Goal: Information Seeking & Learning: Compare options

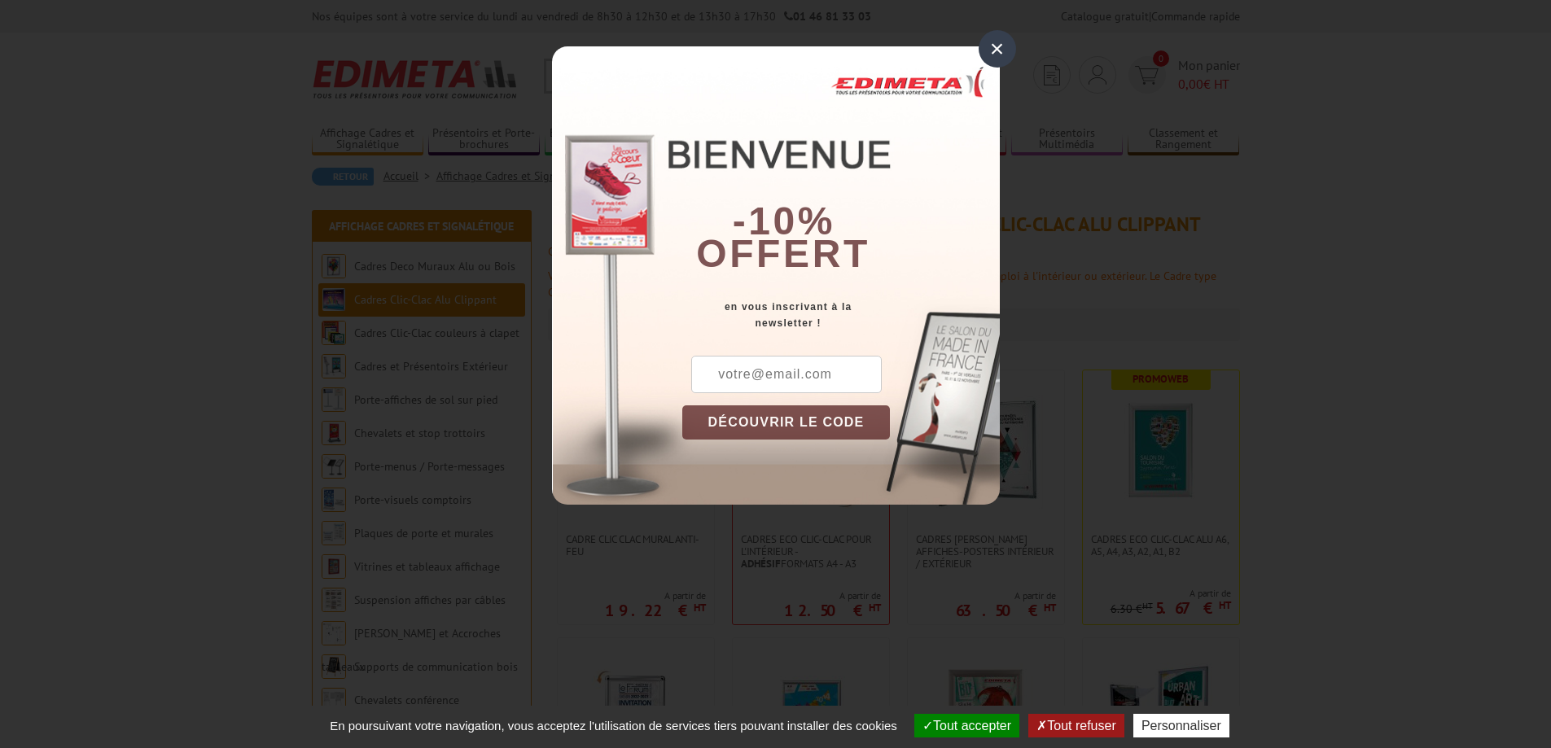
click at [999, 46] on div "×" at bounding box center [997, 48] width 37 height 37
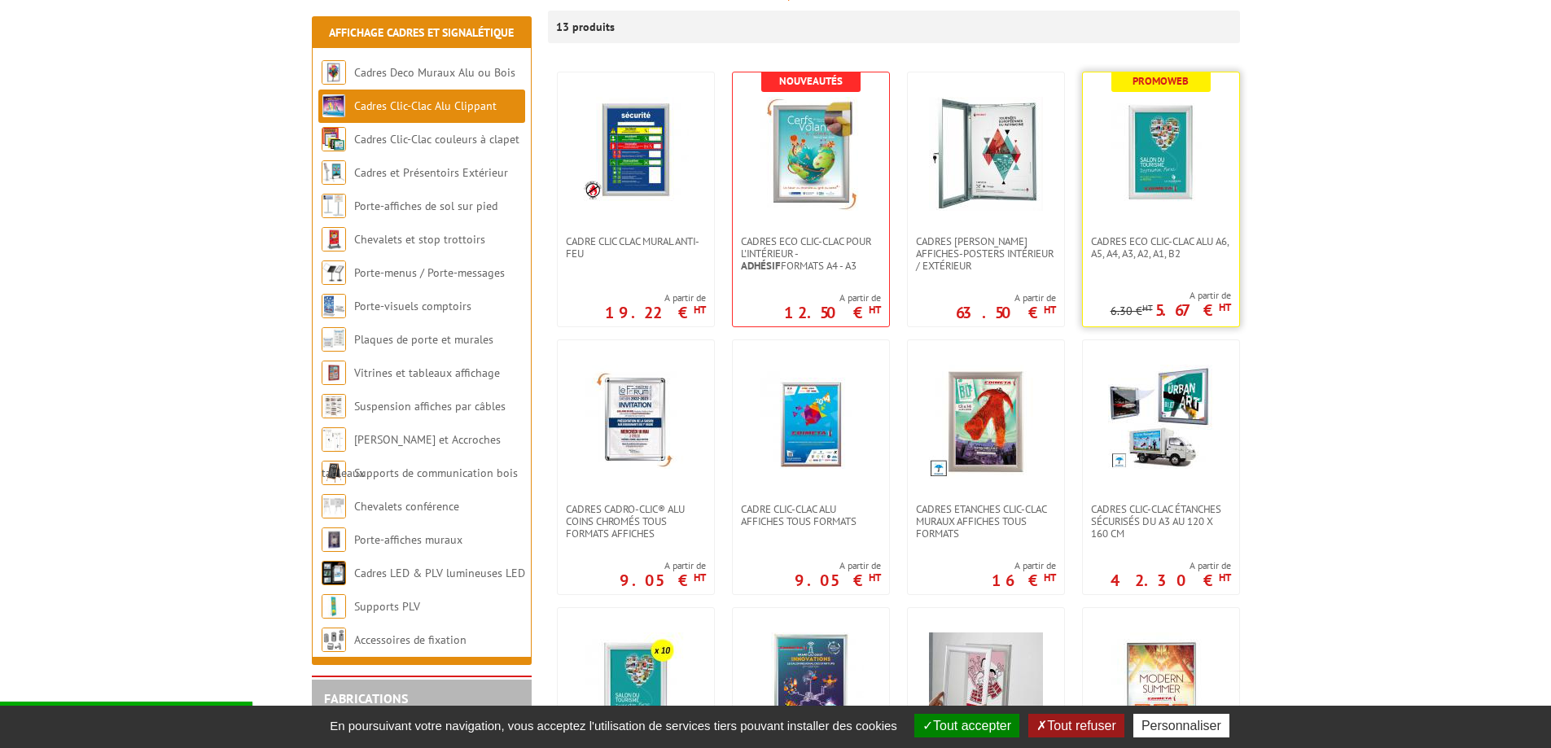
scroll to position [299, 0]
click at [1175, 218] on link at bounding box center [1161, 153] width 156 height 163
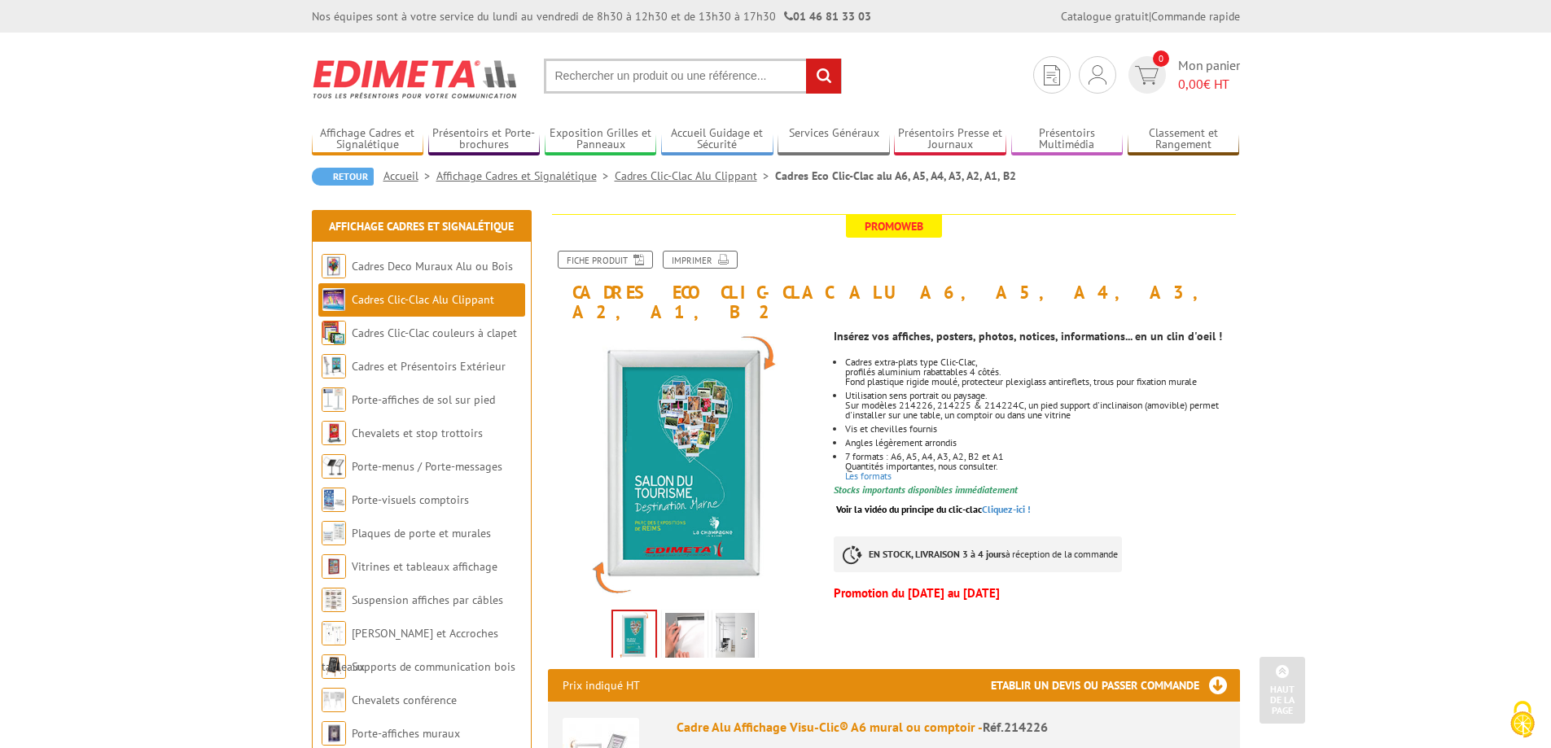
drag, startPoint x: 1328, startPoint y: 353, endPoint x: 1292, endPoint y: 309, distance: 57.2
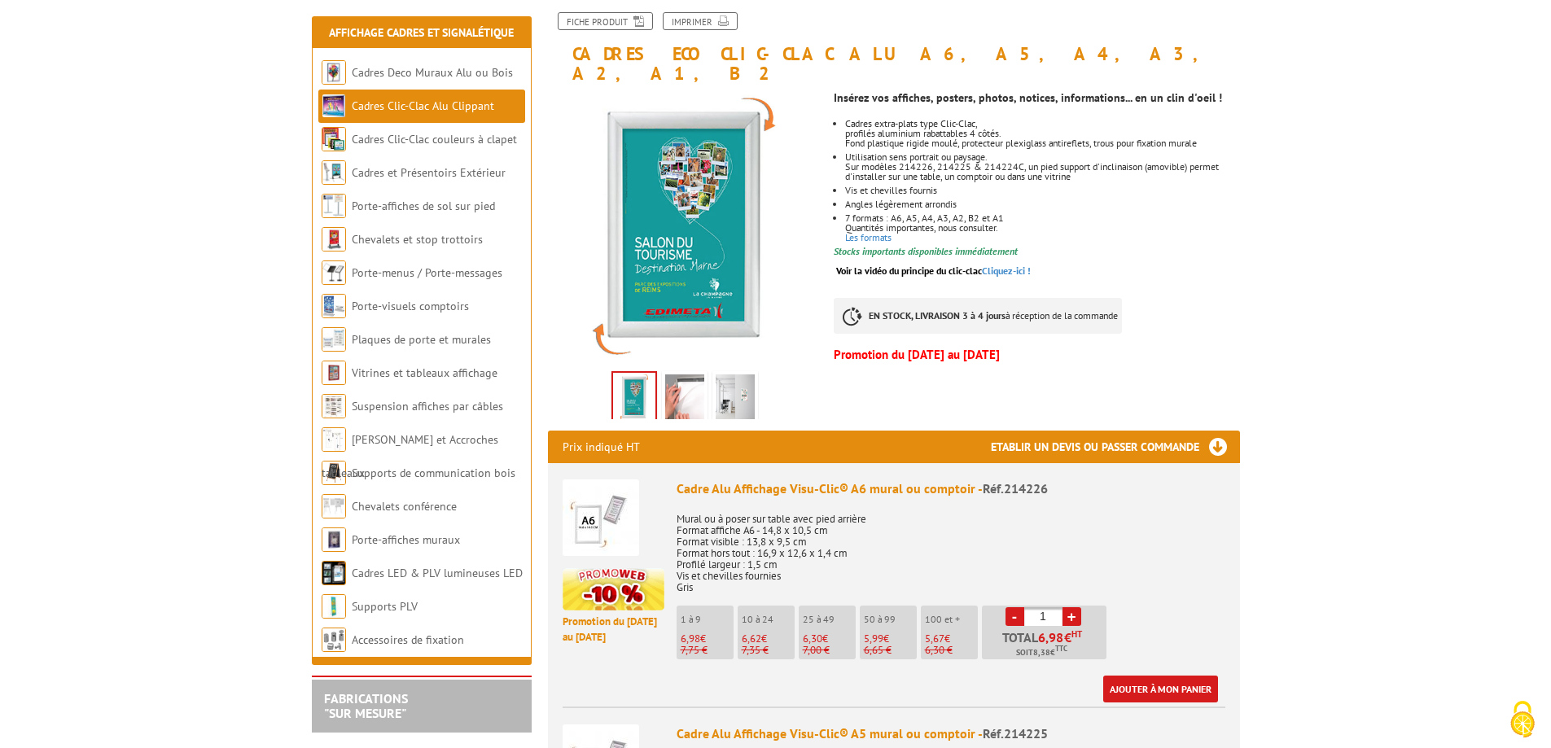
scroll to position [353, 0]
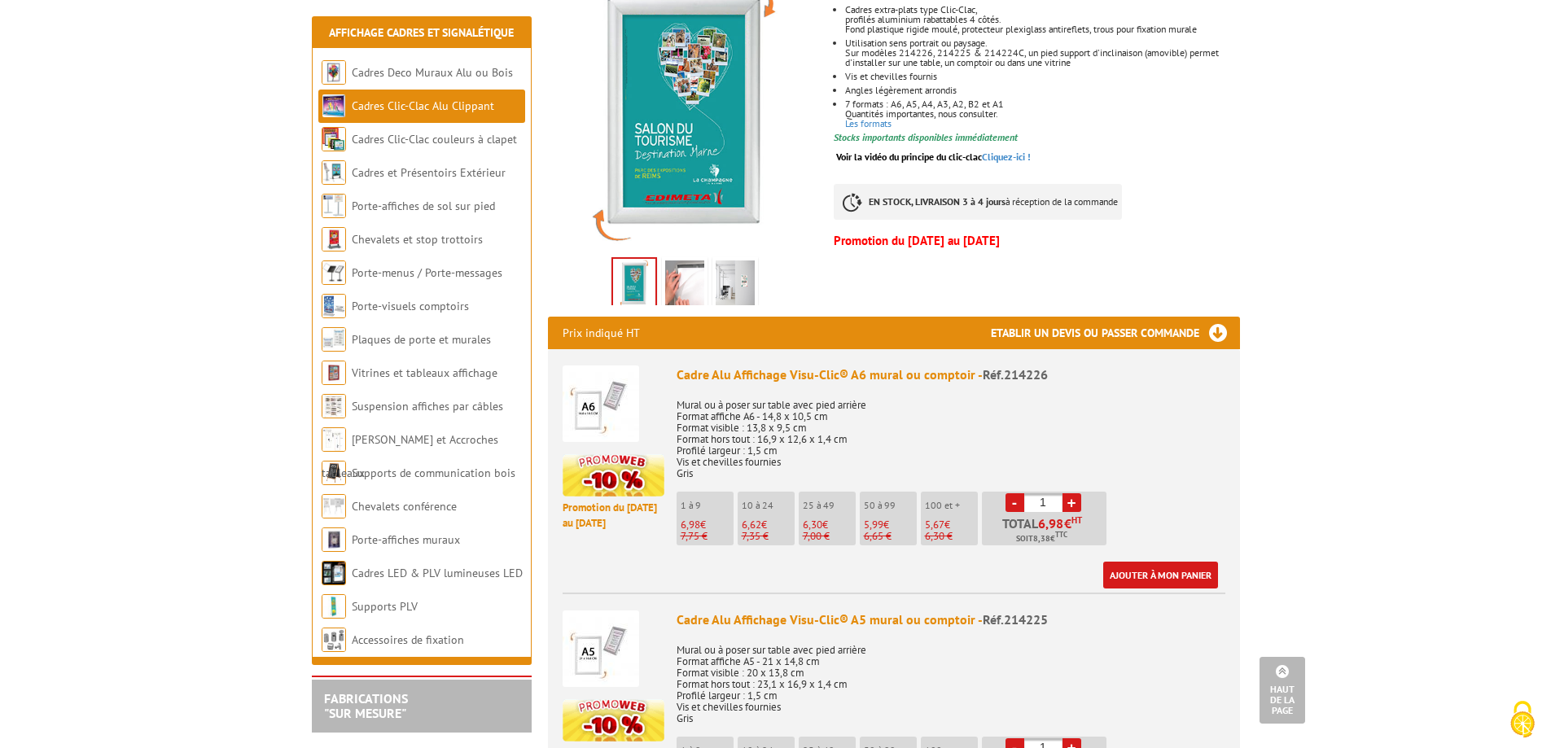
click at [687, 261] on img at bounding box center [684, 286] width 39 height 50
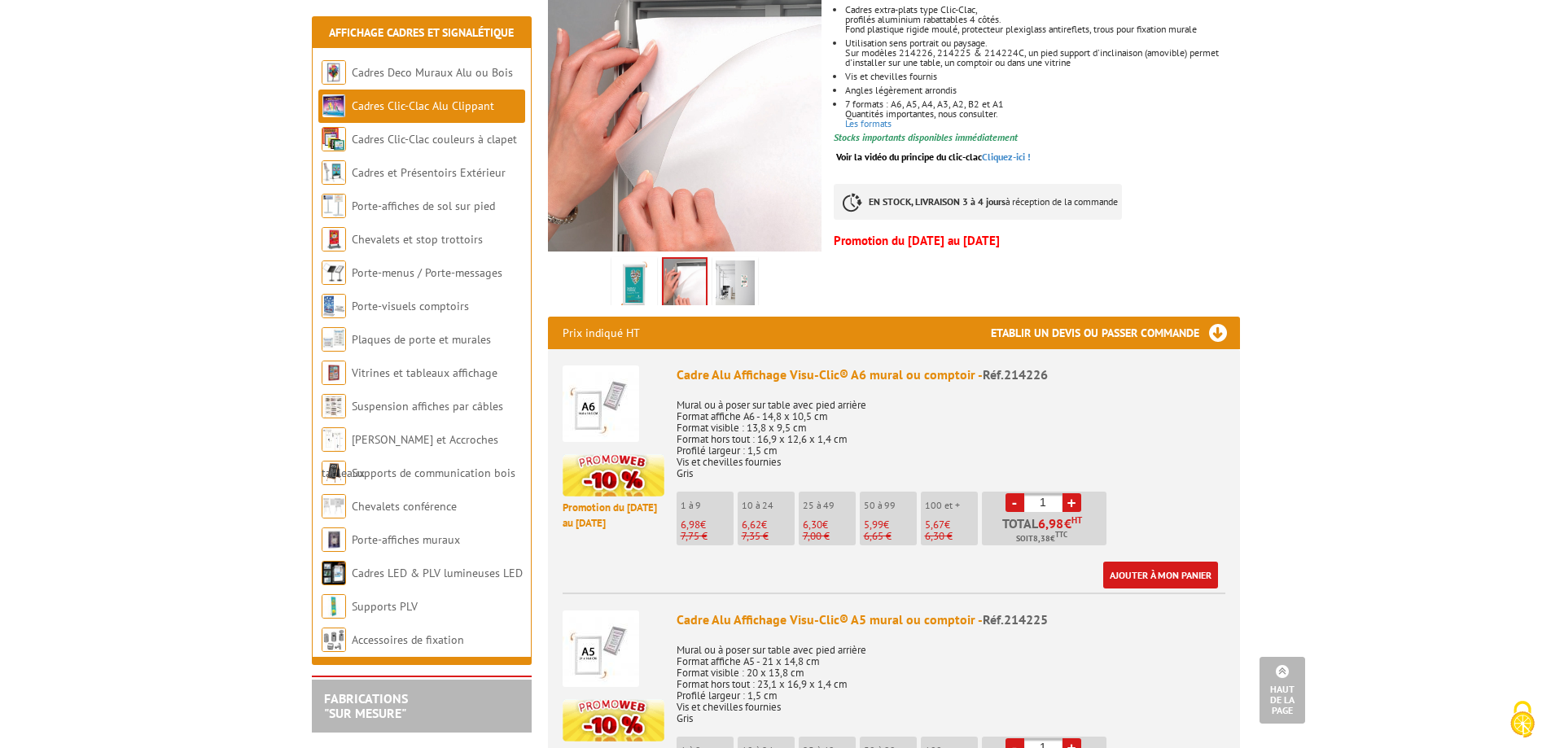
click at [743, 271] on img at bounding box center [735, 286] width 39 height 50
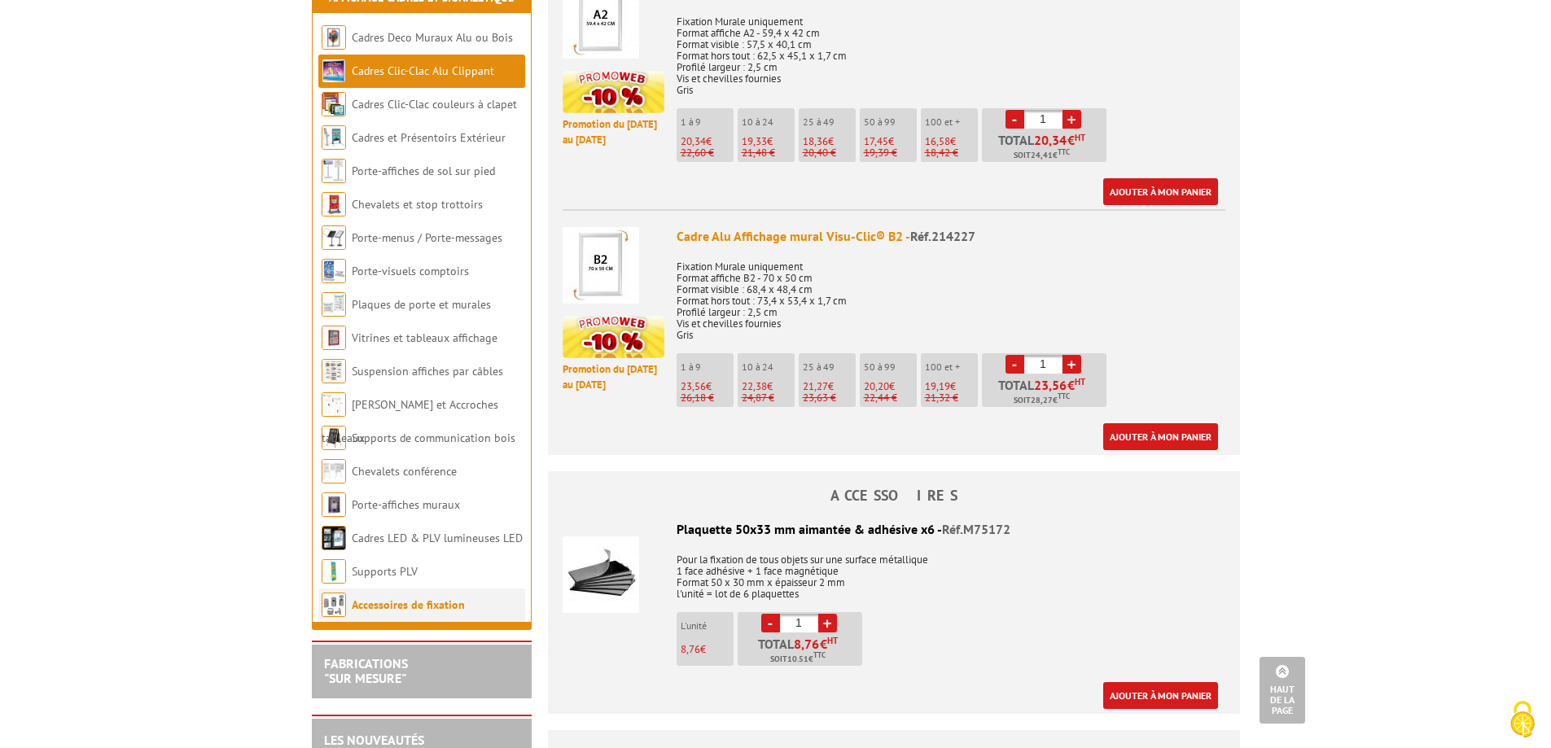
scroll to position [1928, 0]
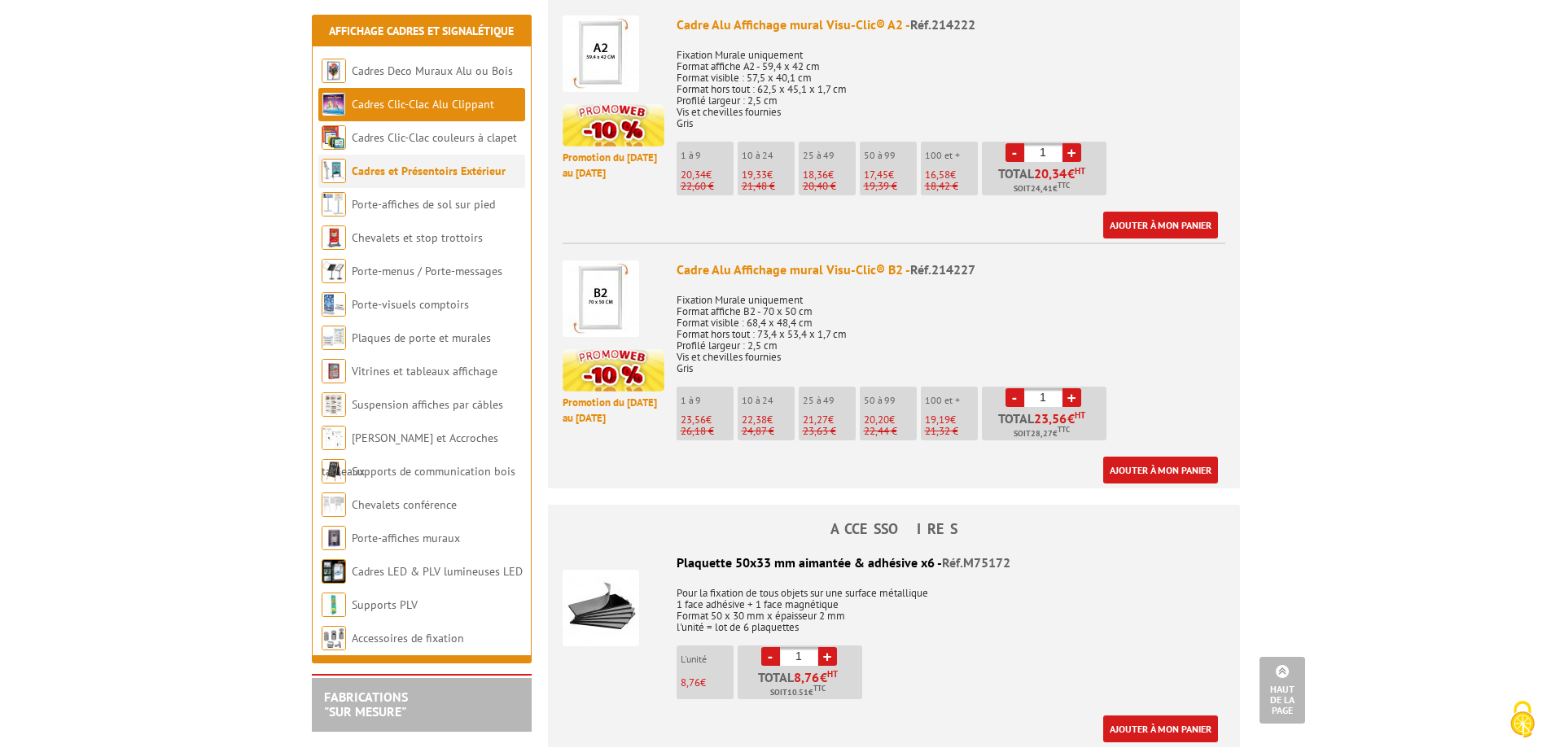
click at [475, 164] on link "Cadres et Présentoirs Extérieur" at bounding box center [429, 171] width 154 height 15
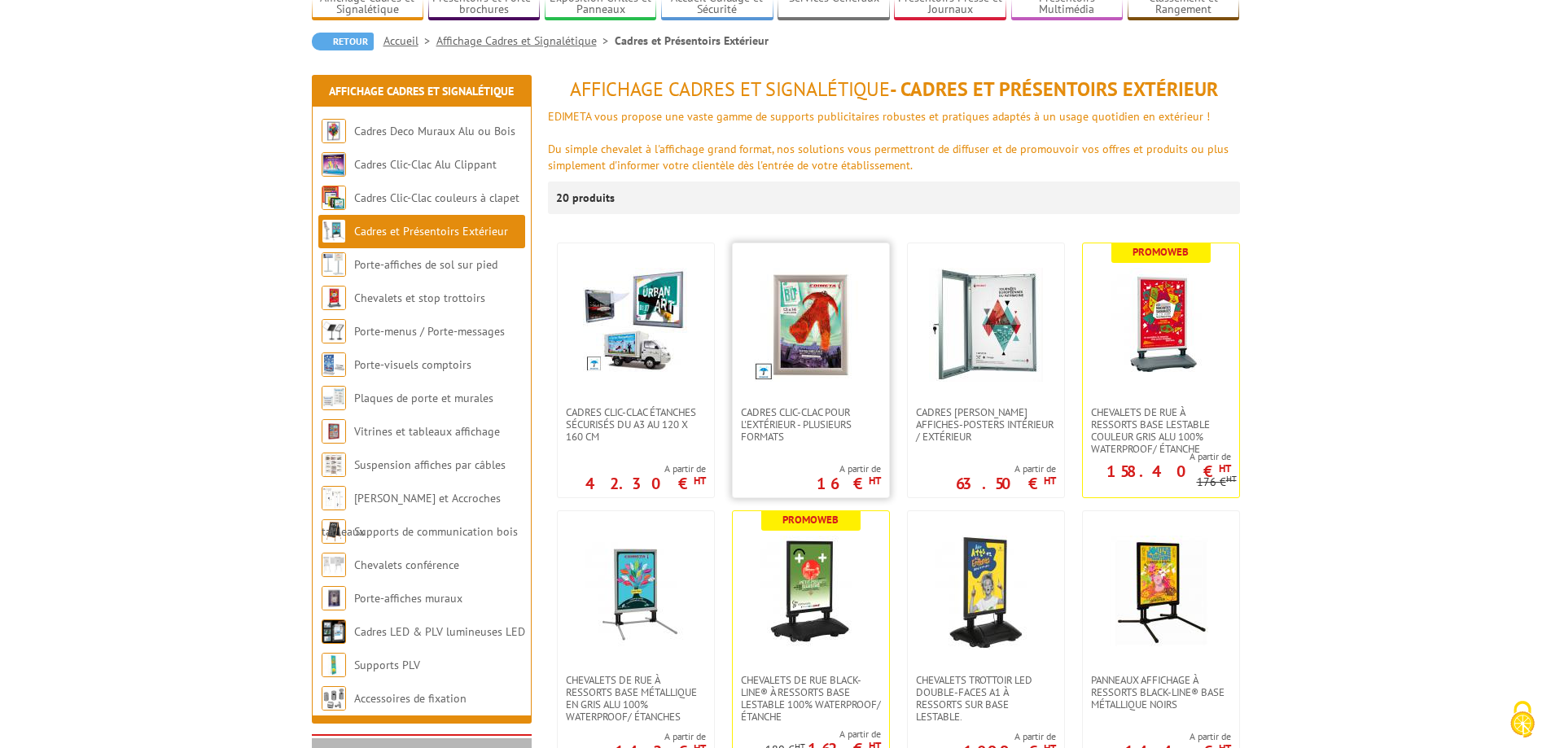
scroll to position [136, 0]
click at [669, 329] on img at bounding box center [636, 320] width 106 height 106
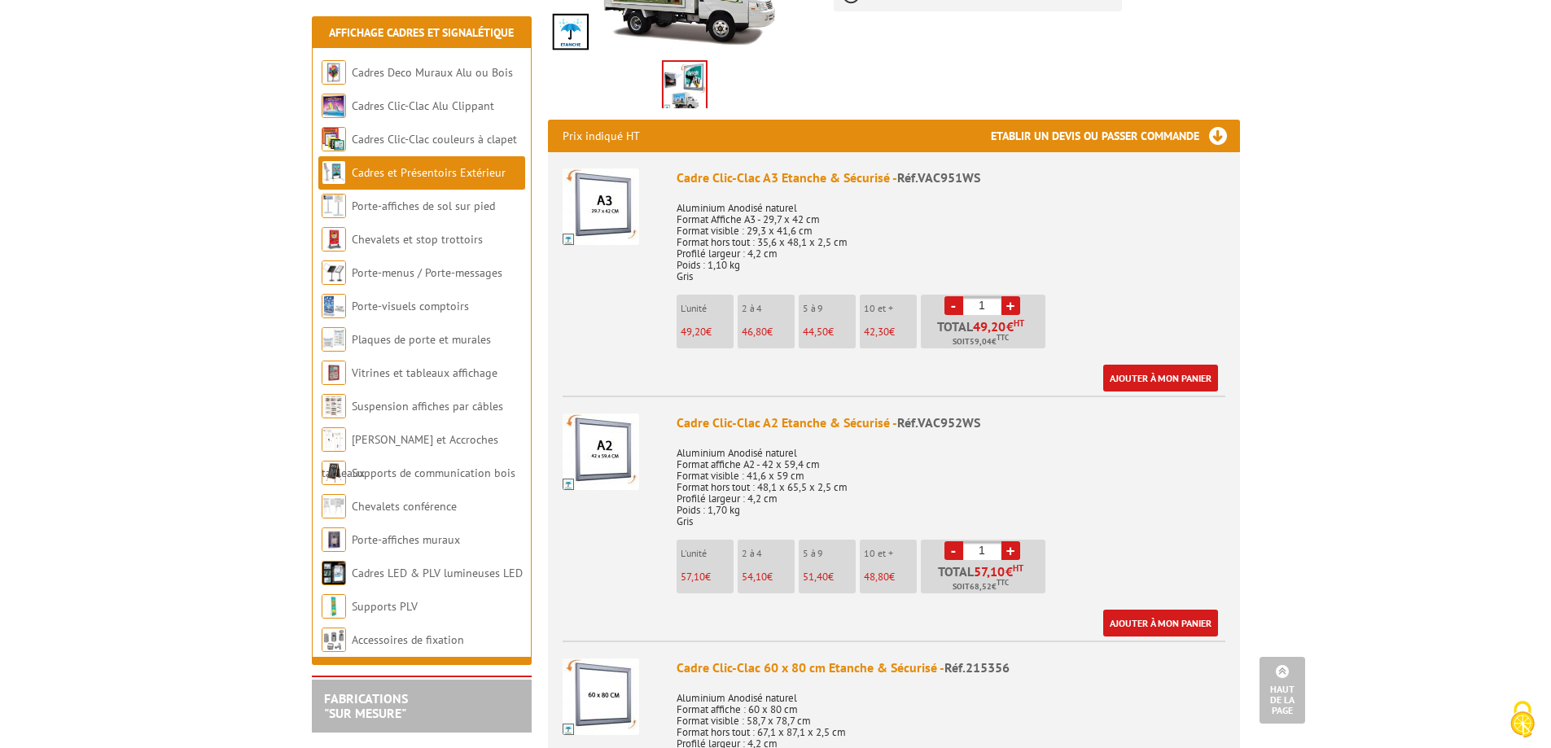
scroll to position [515, 0]
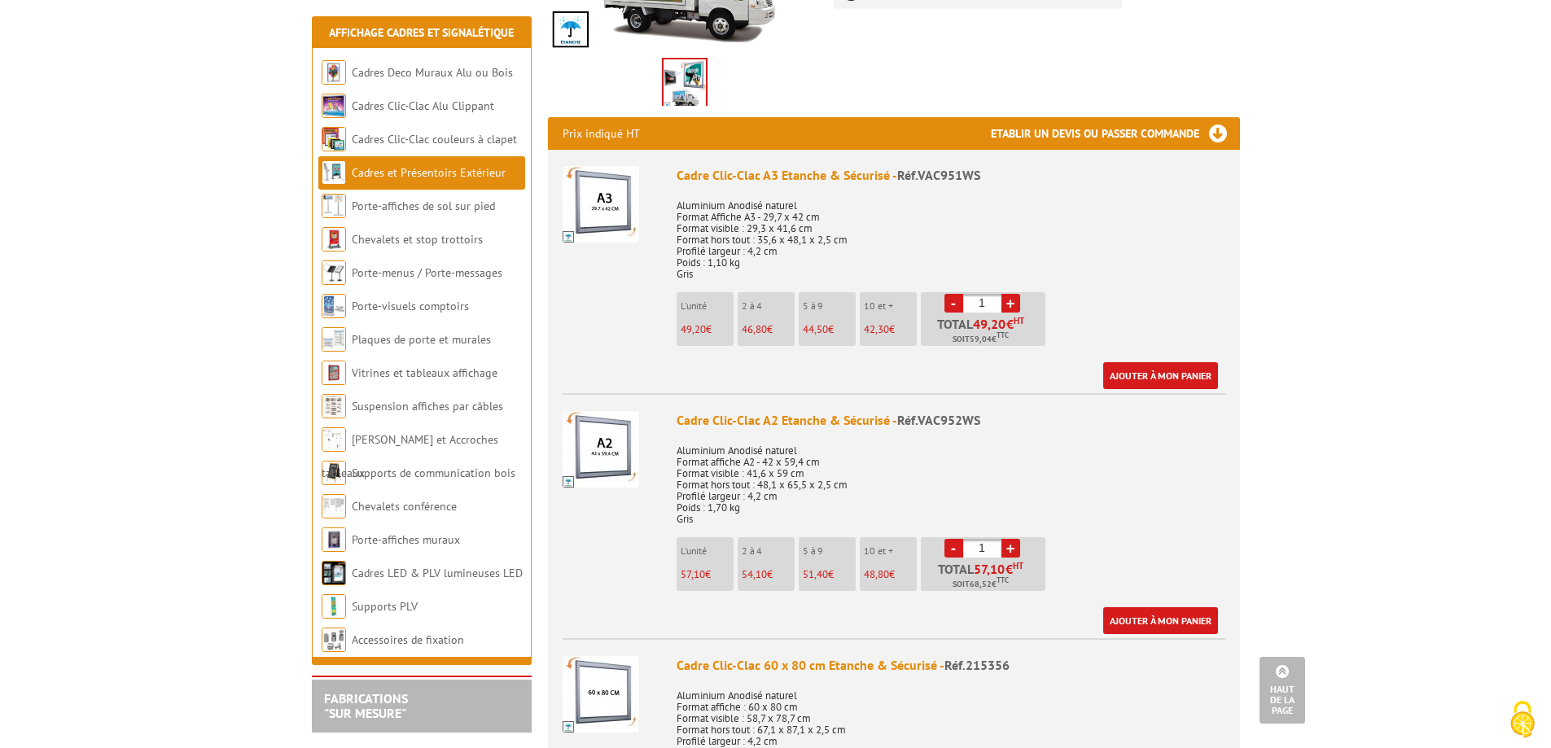
click at [616, 455] on img at bounding box center [601, 449] width 77 height 77
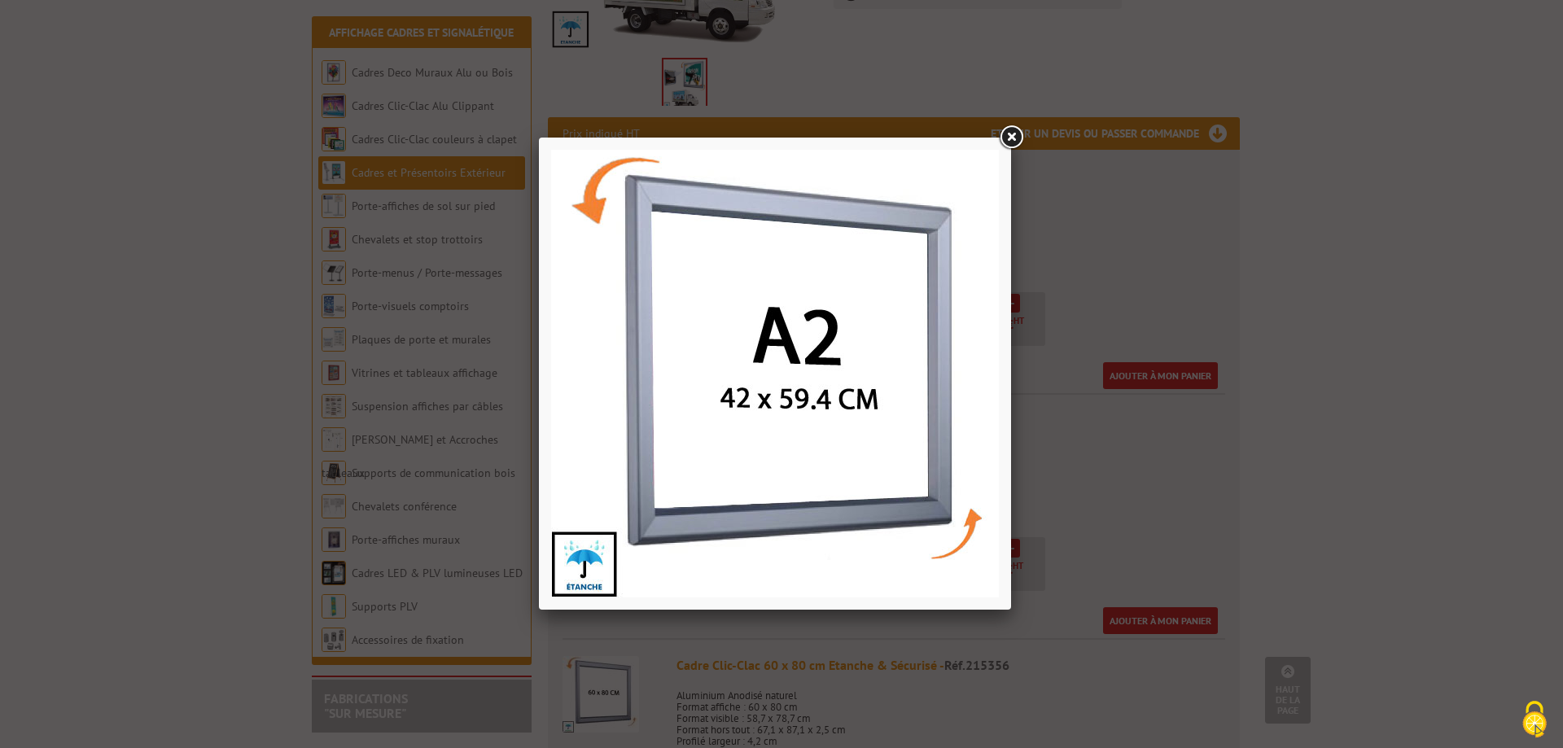
click at [1012, 136] on link at bounding box center [1011, 137] width 29 height 29
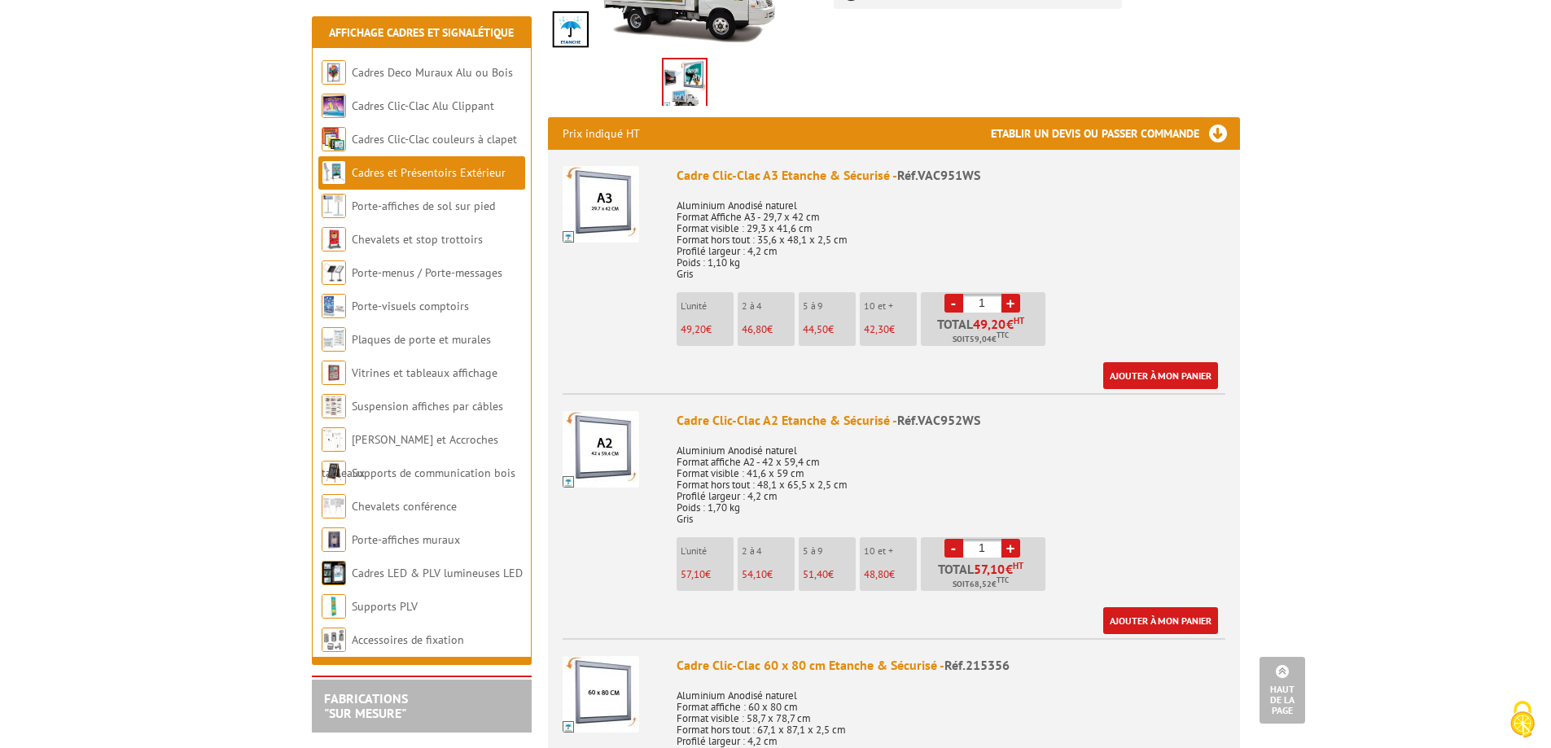
click at [616, 434] on img at bounding box center [601, 449] width 77 height 77
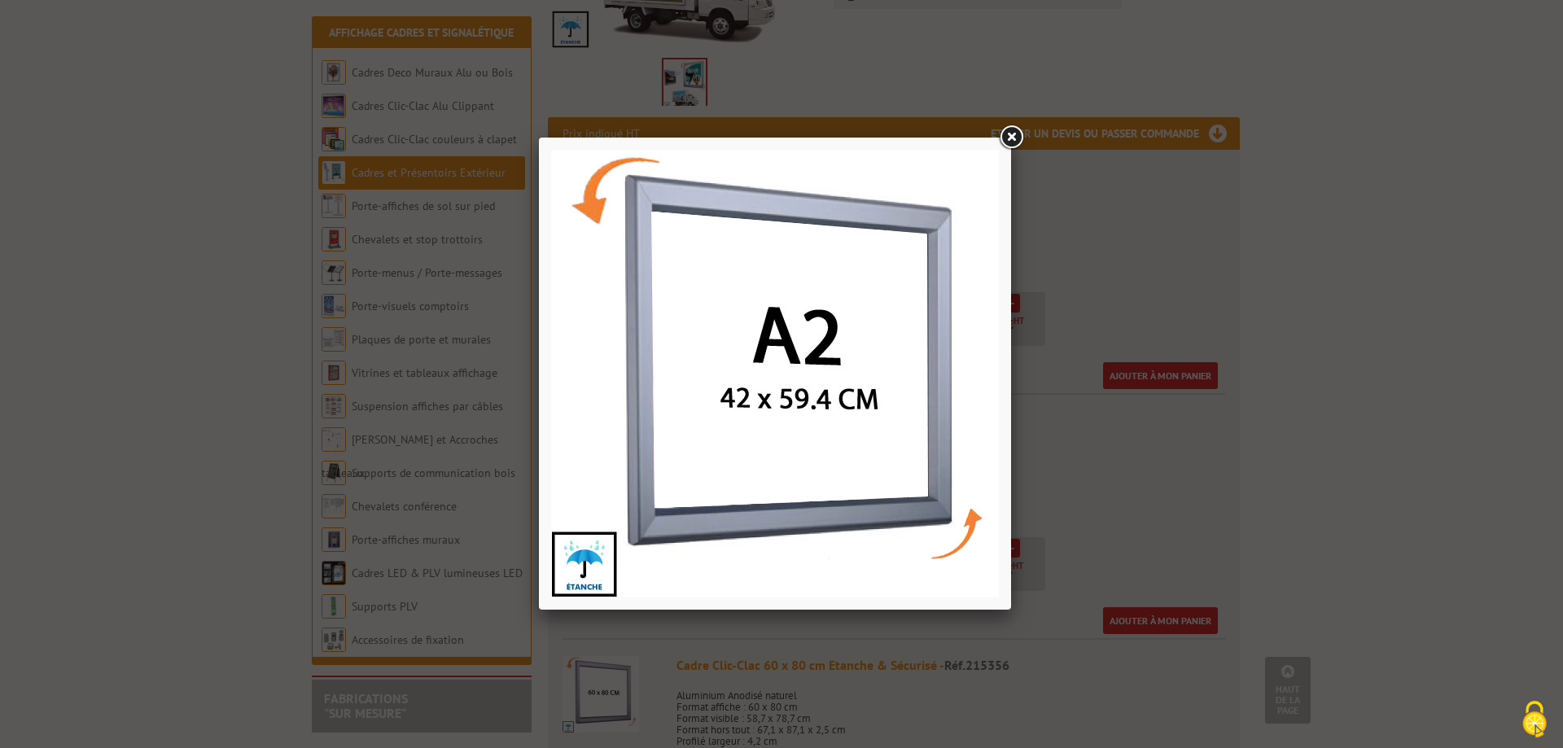
click at [1015, 131] on link at bounding box center [1011, 137] width 29 height 29
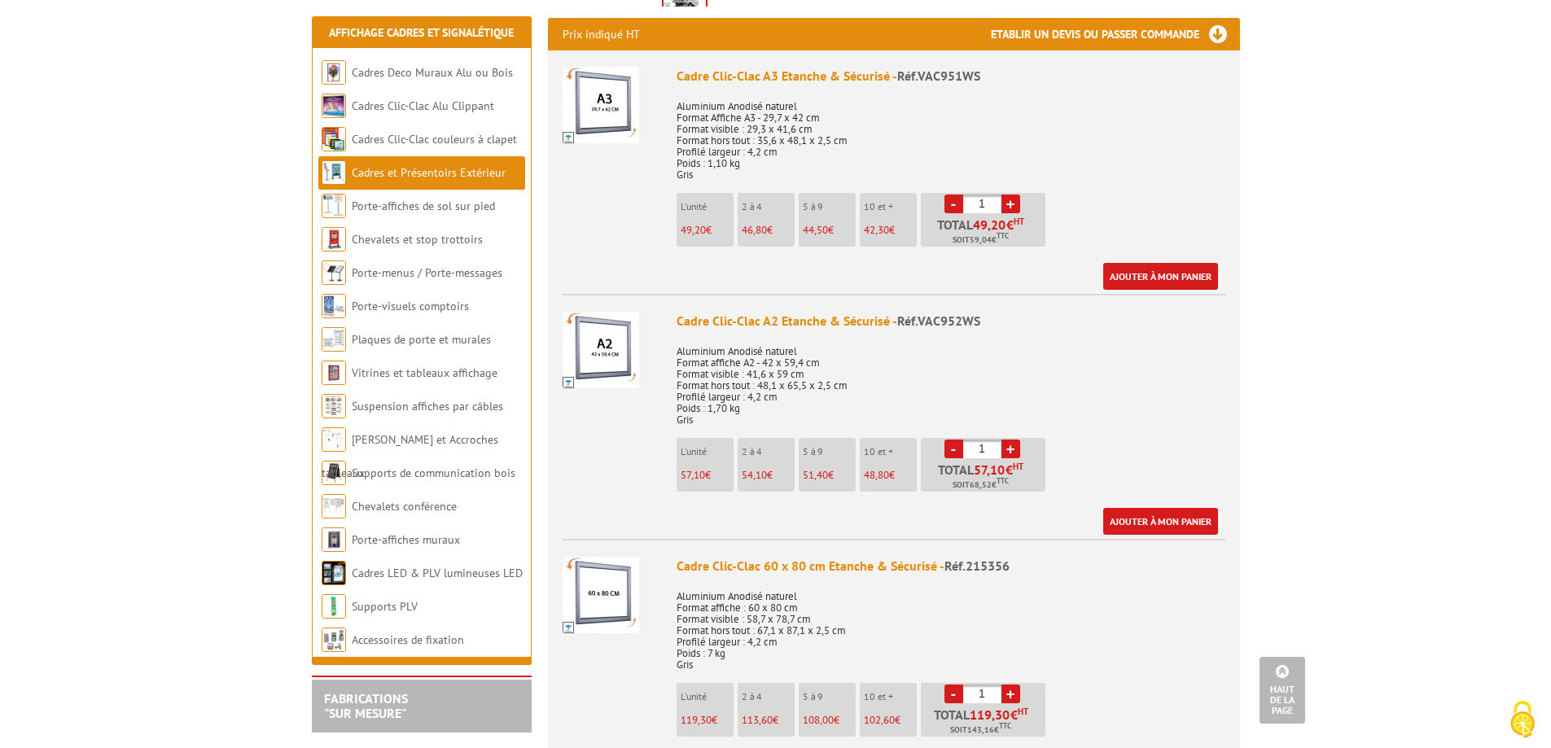
scroll to position [625, 0]
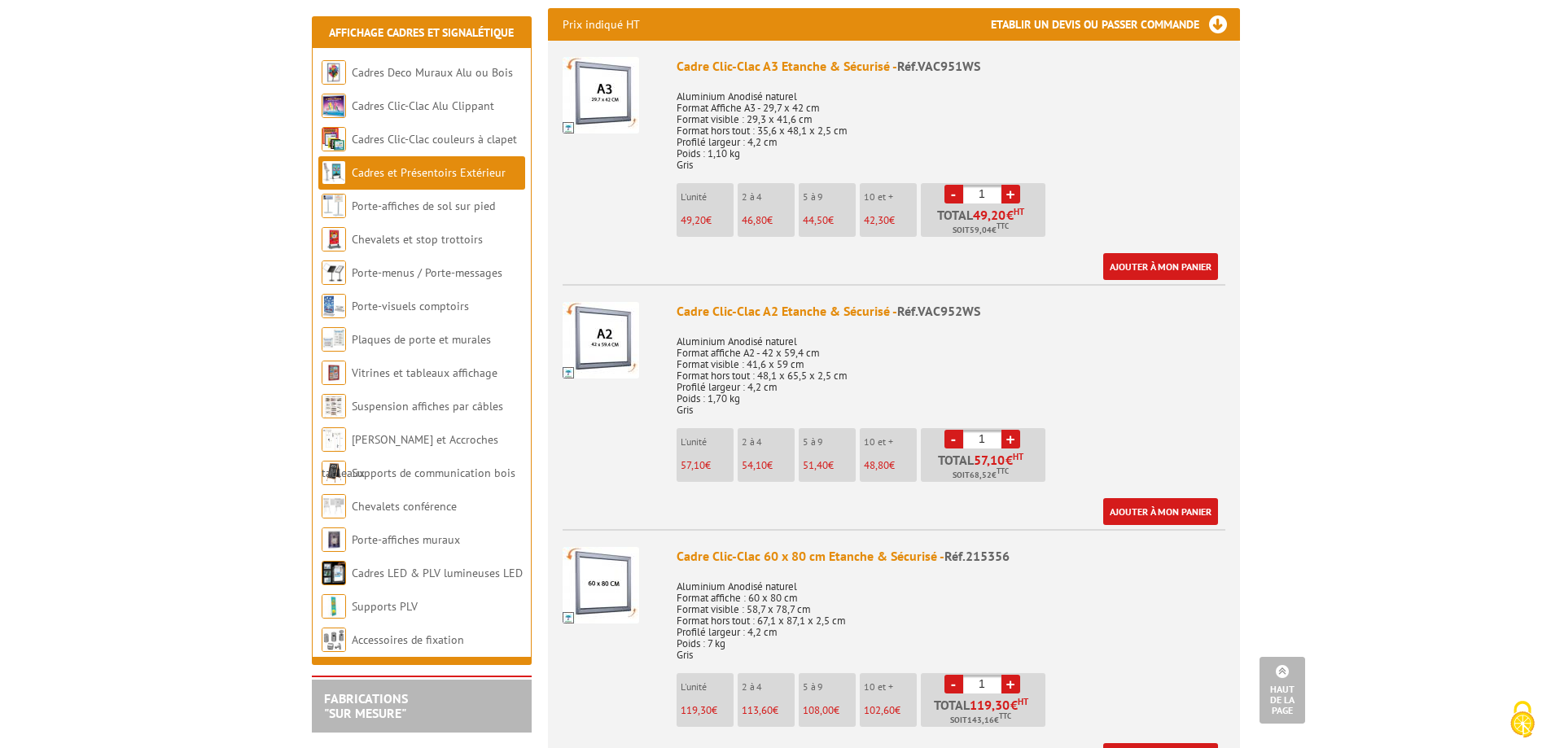
click at [616, 321] on img at bounding box center [601, 340] width 77 height 77
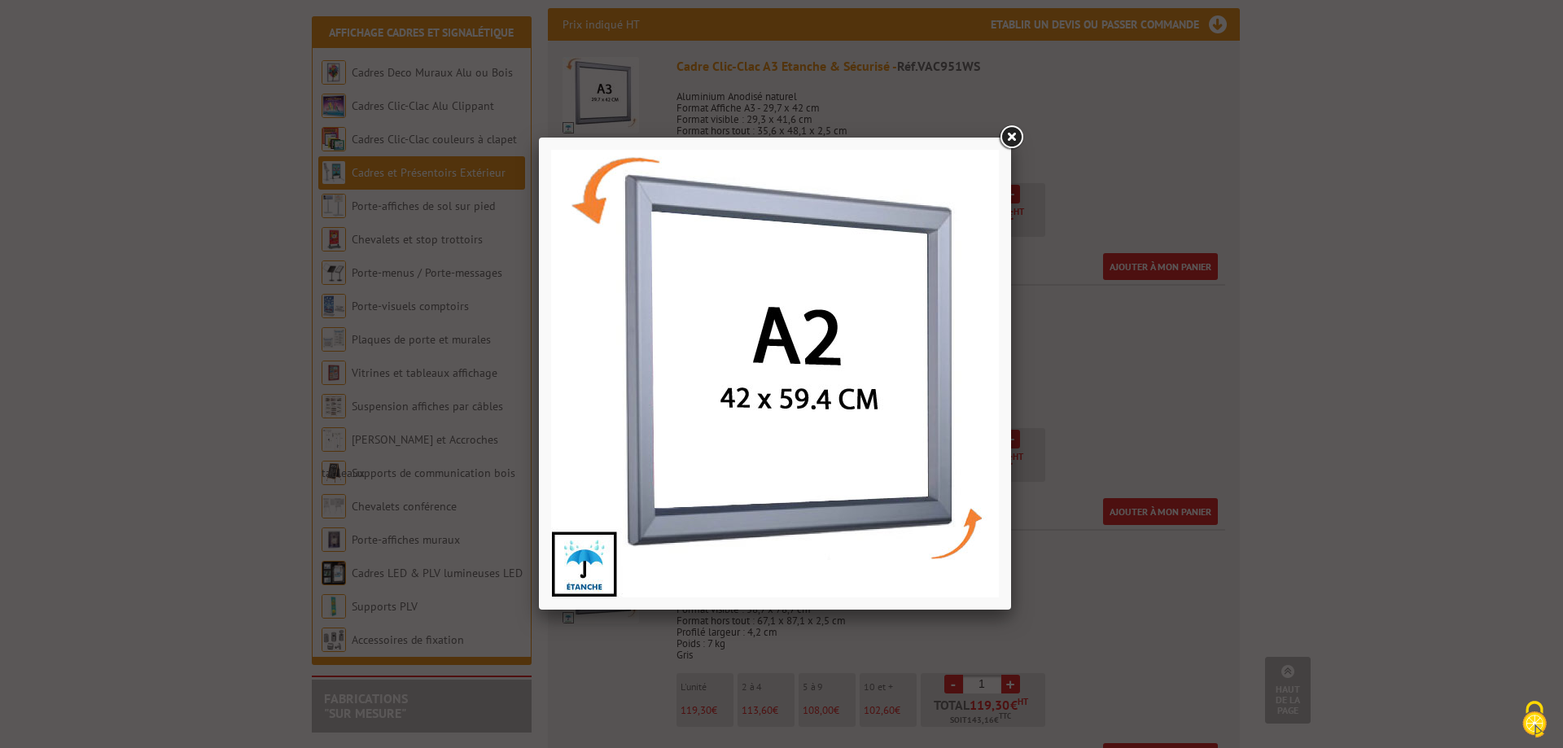
click at [1010, 139] on link at bounding box center [1011, 137] width 29 height 29
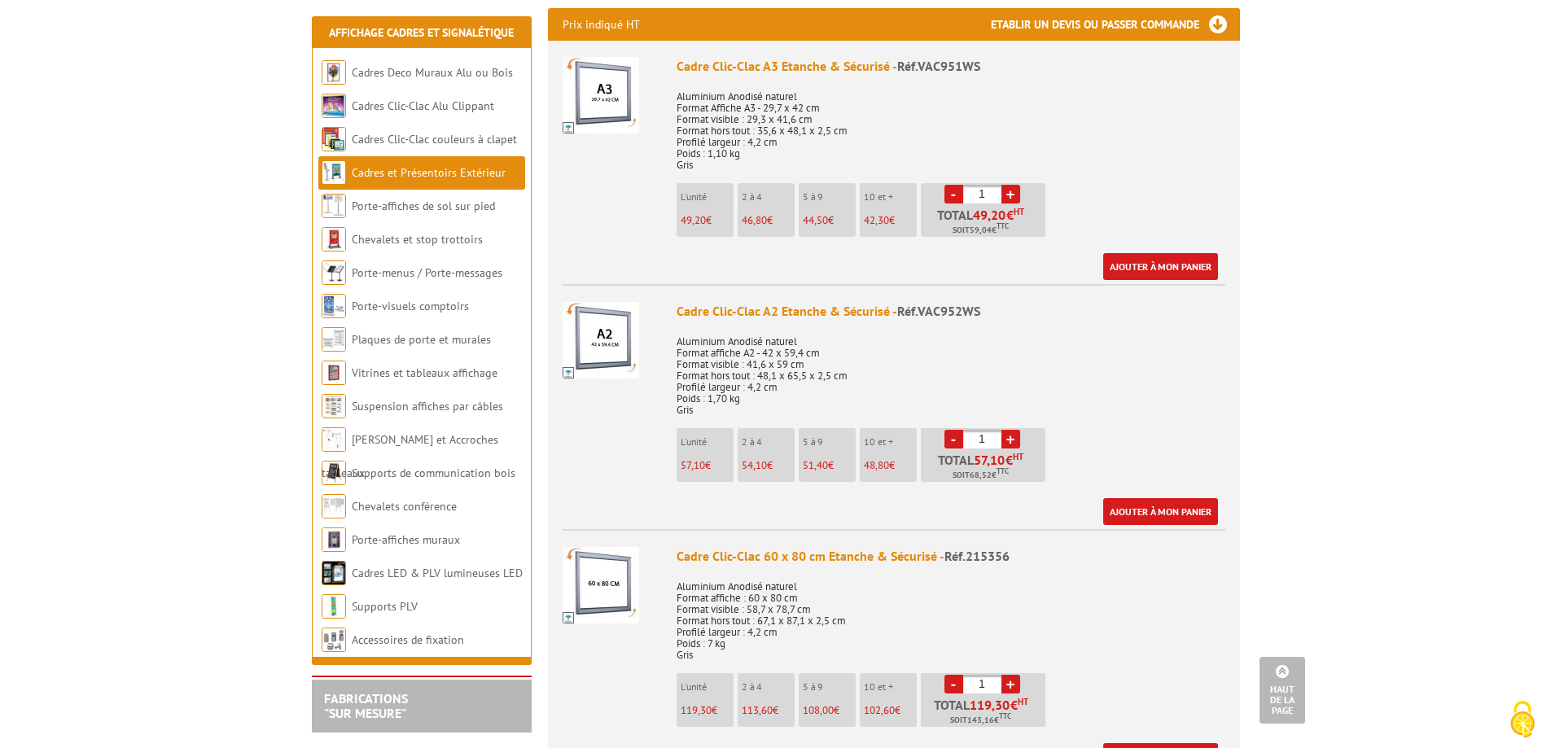
click at [600, 318] on img at bounding box center [601, 340] width 77 height 77
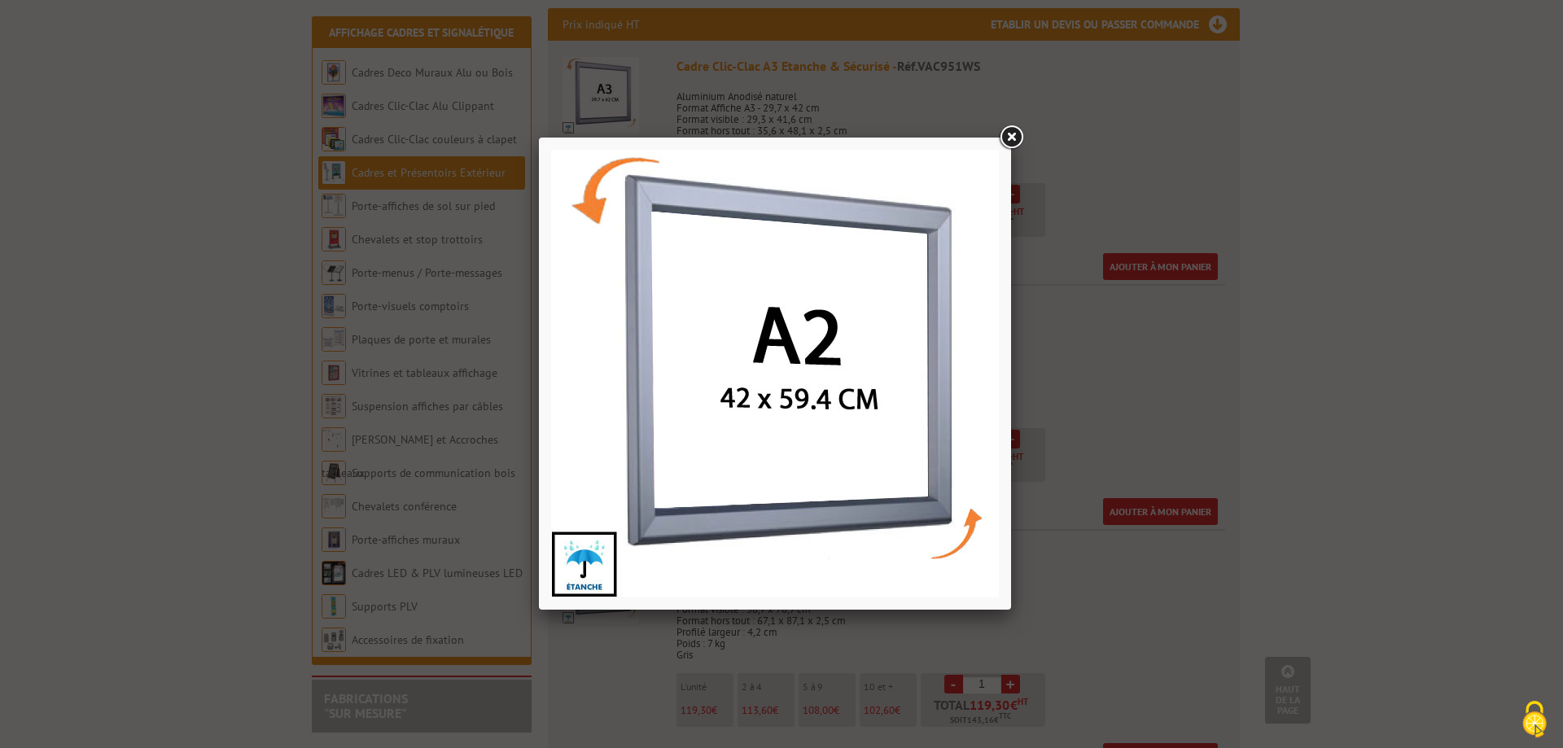
click at [1008, 138] on link at bounding box center [1011, 137] width 29 height 29
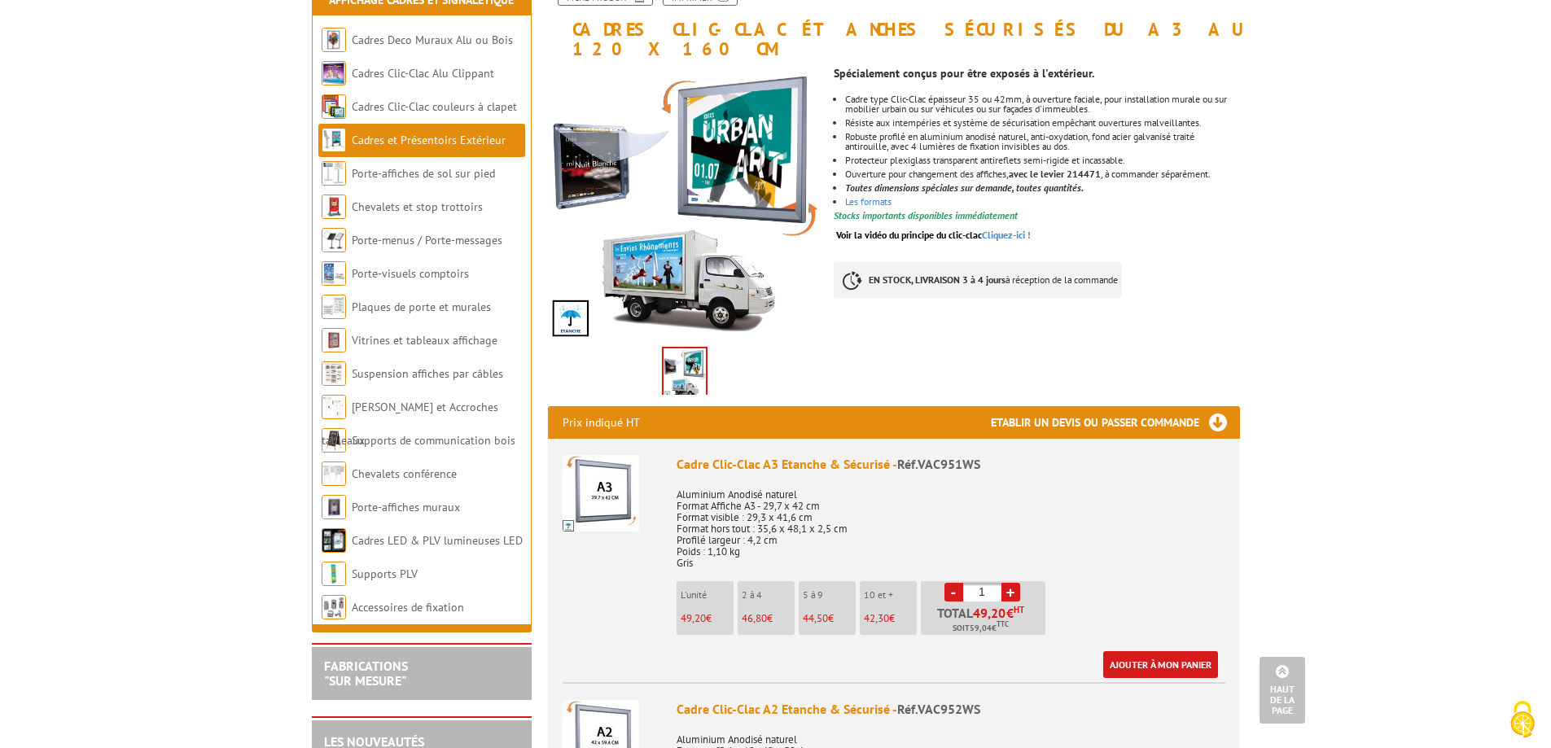
scroll to position [0, 0]
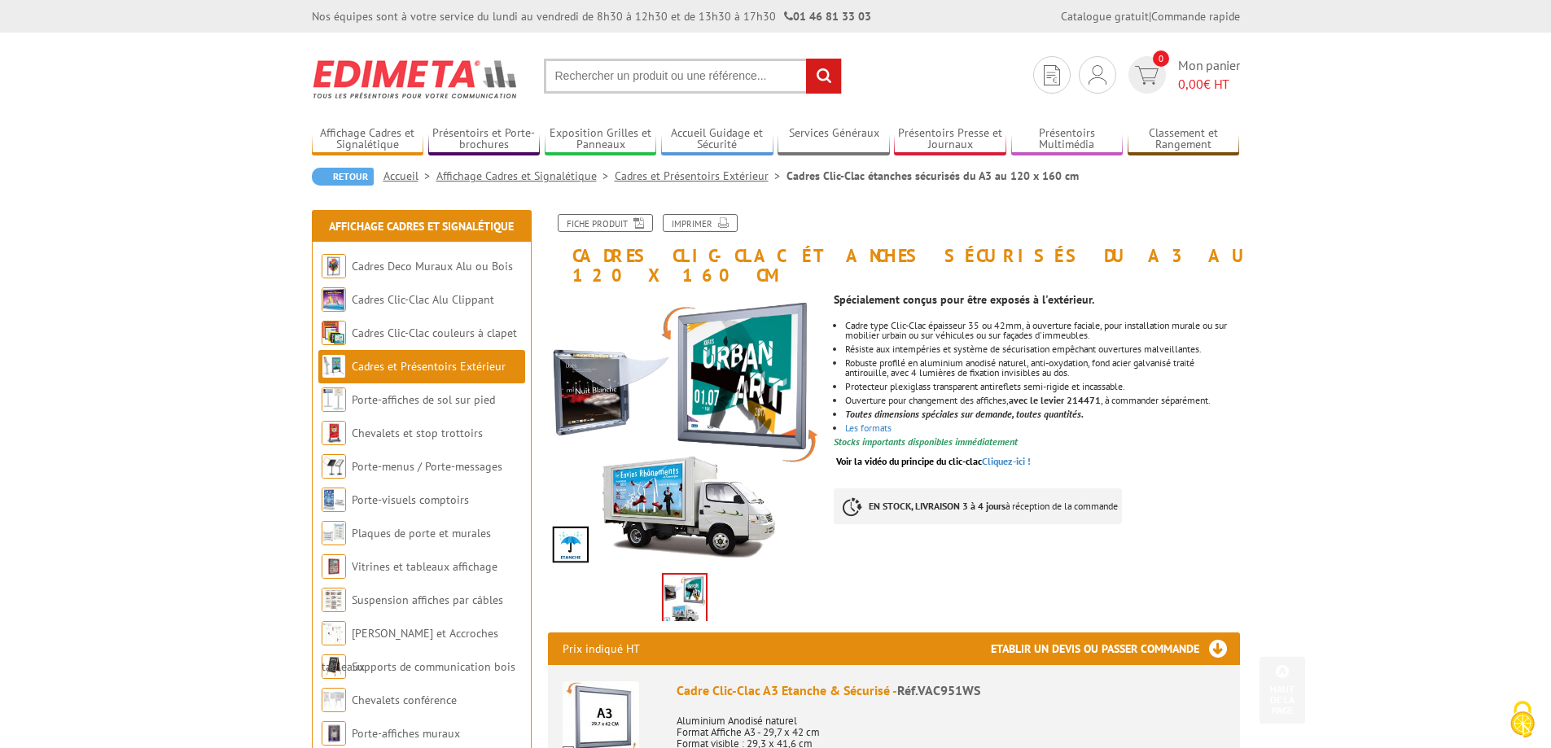
drag, startPoint x: 185, startPoint y: 489, endPoint x: 216, endPoint y: 332, distance: 159.4
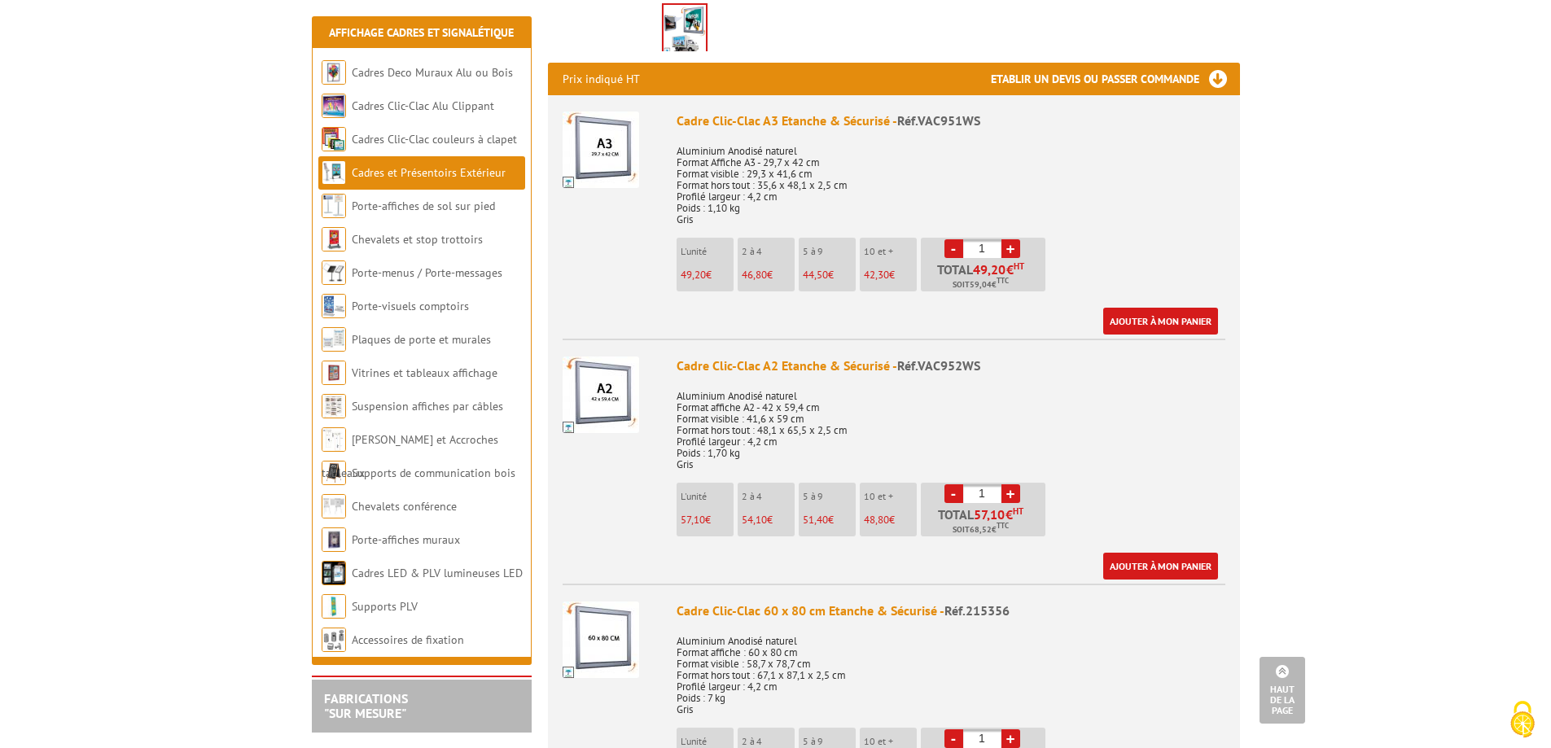
scroll to position [543, 0]
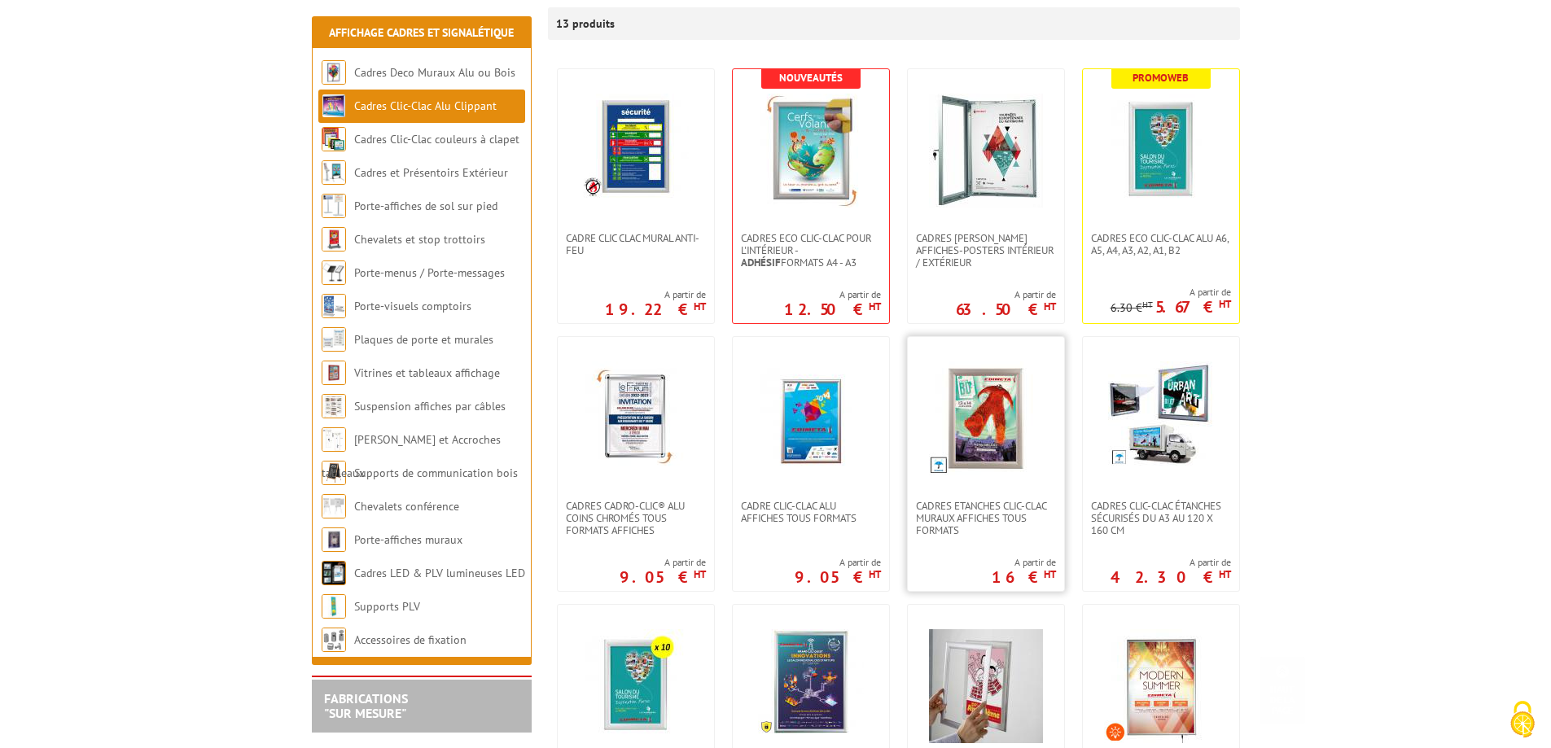
scroll to position [326, 0]
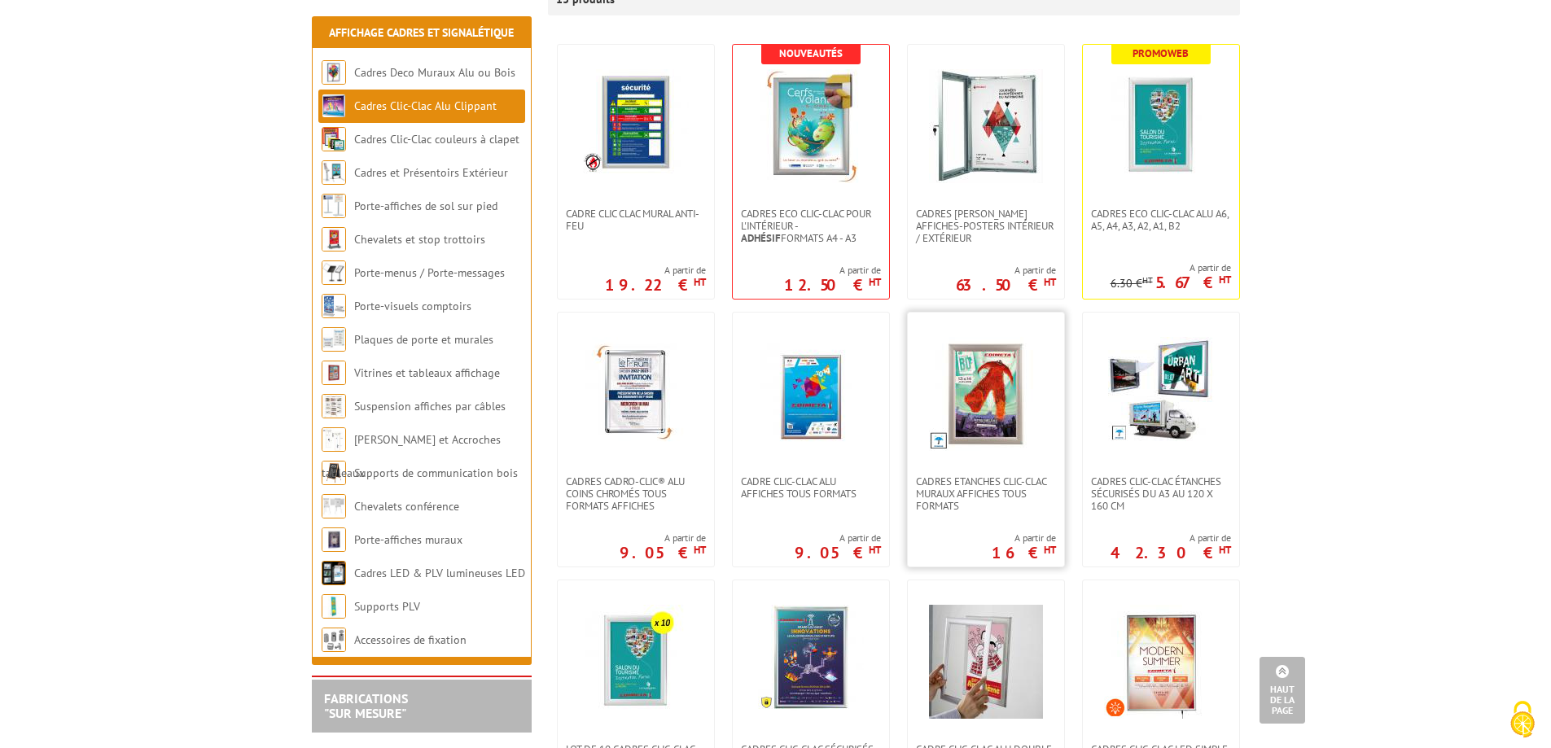
click at [993, 401] on img at bounding box center [986, 394] width 114 height 114
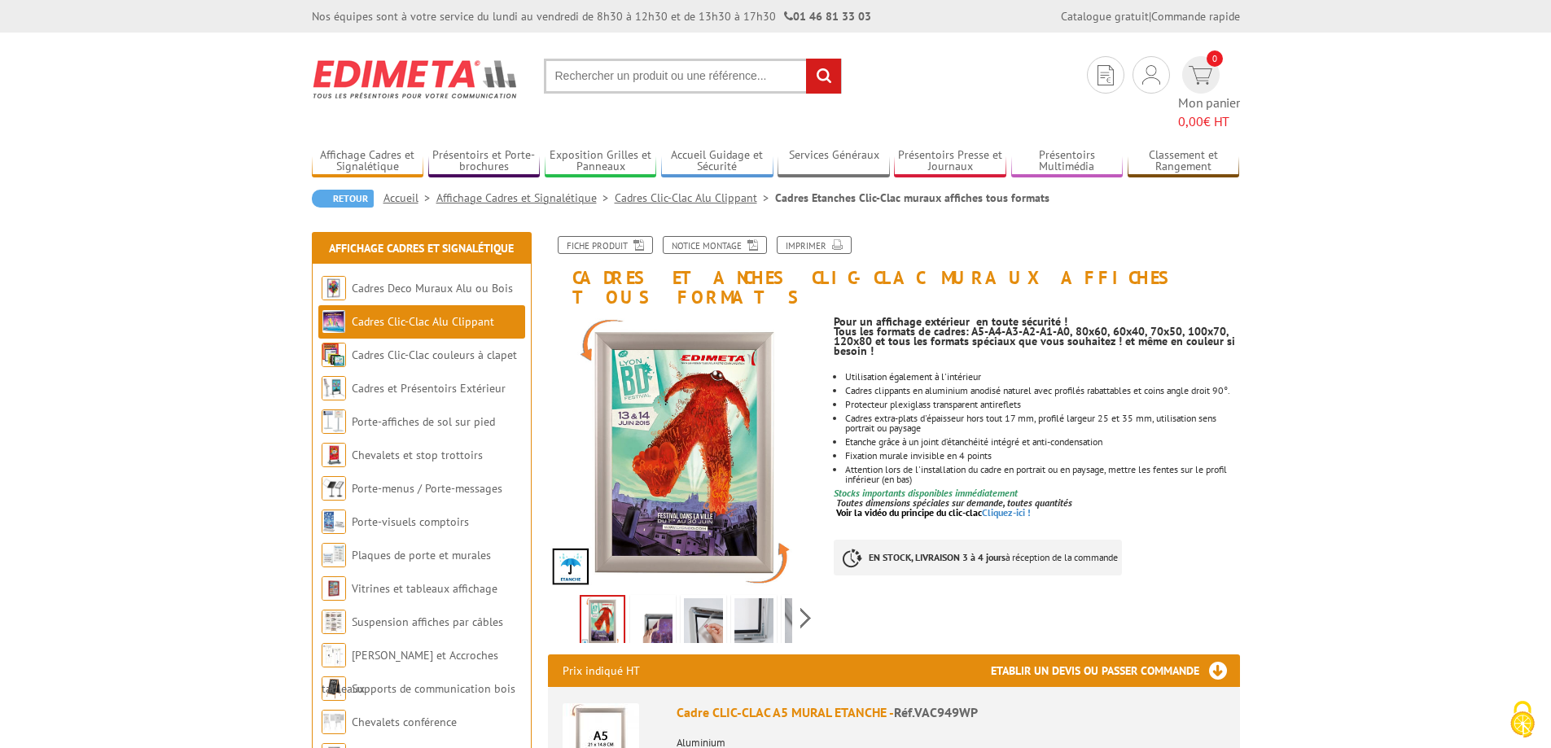
drag, startPoint x: 204, startPoint y: 524, endPoint x: 210, endPoint y: 382, distance: 142.7
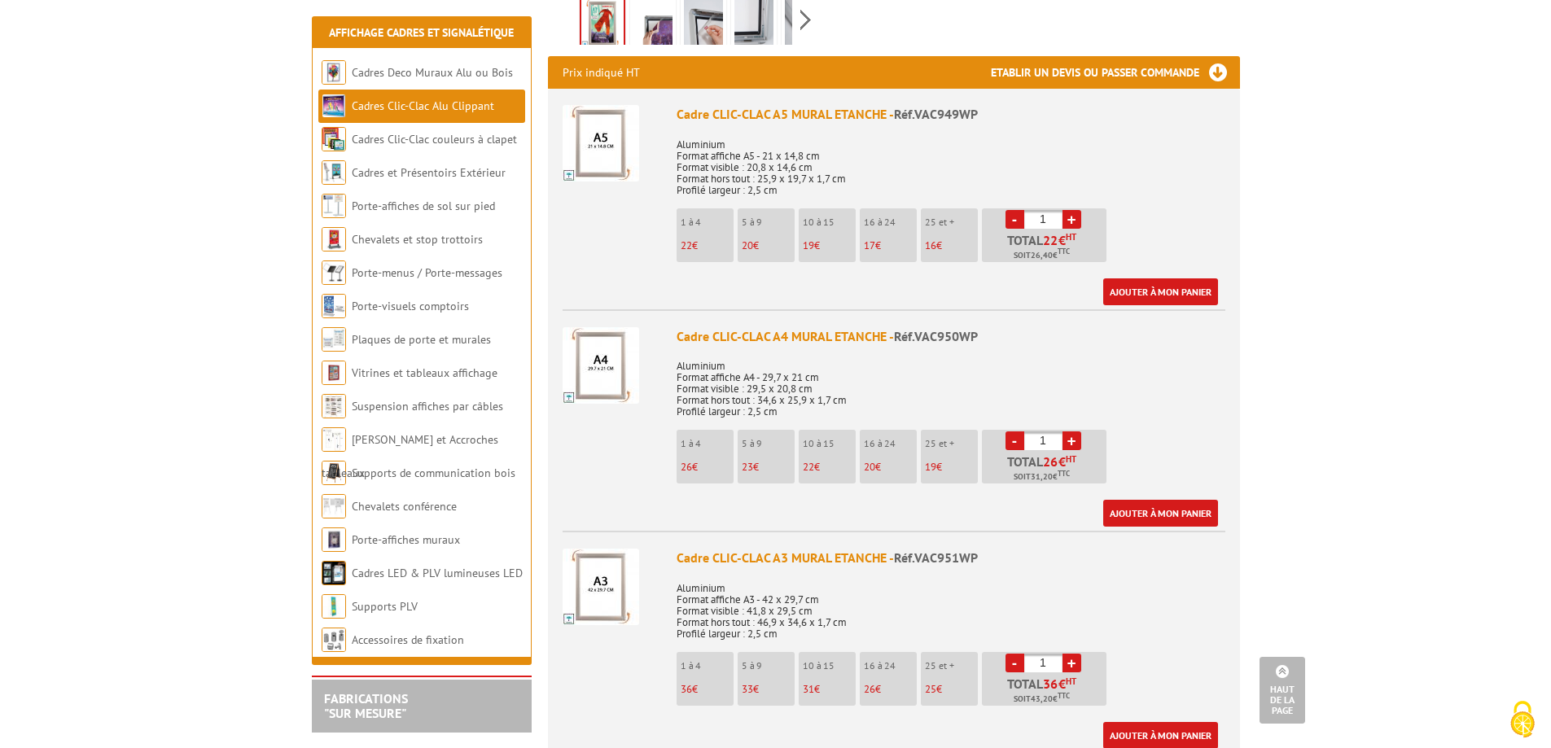
scroll to position [678, 0]
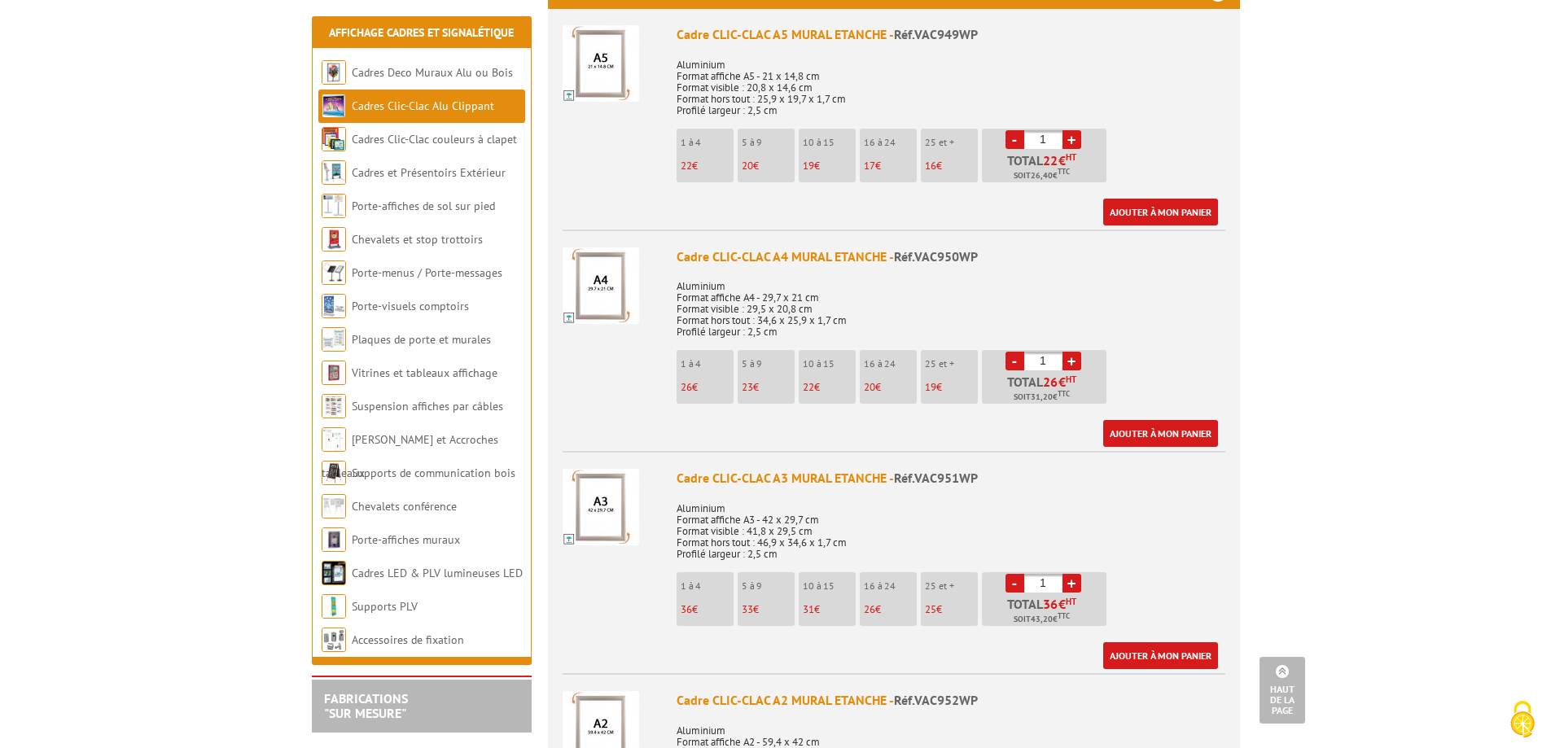
click at [620, 469] on img at bounding box center [601, 507] width 77 height 77
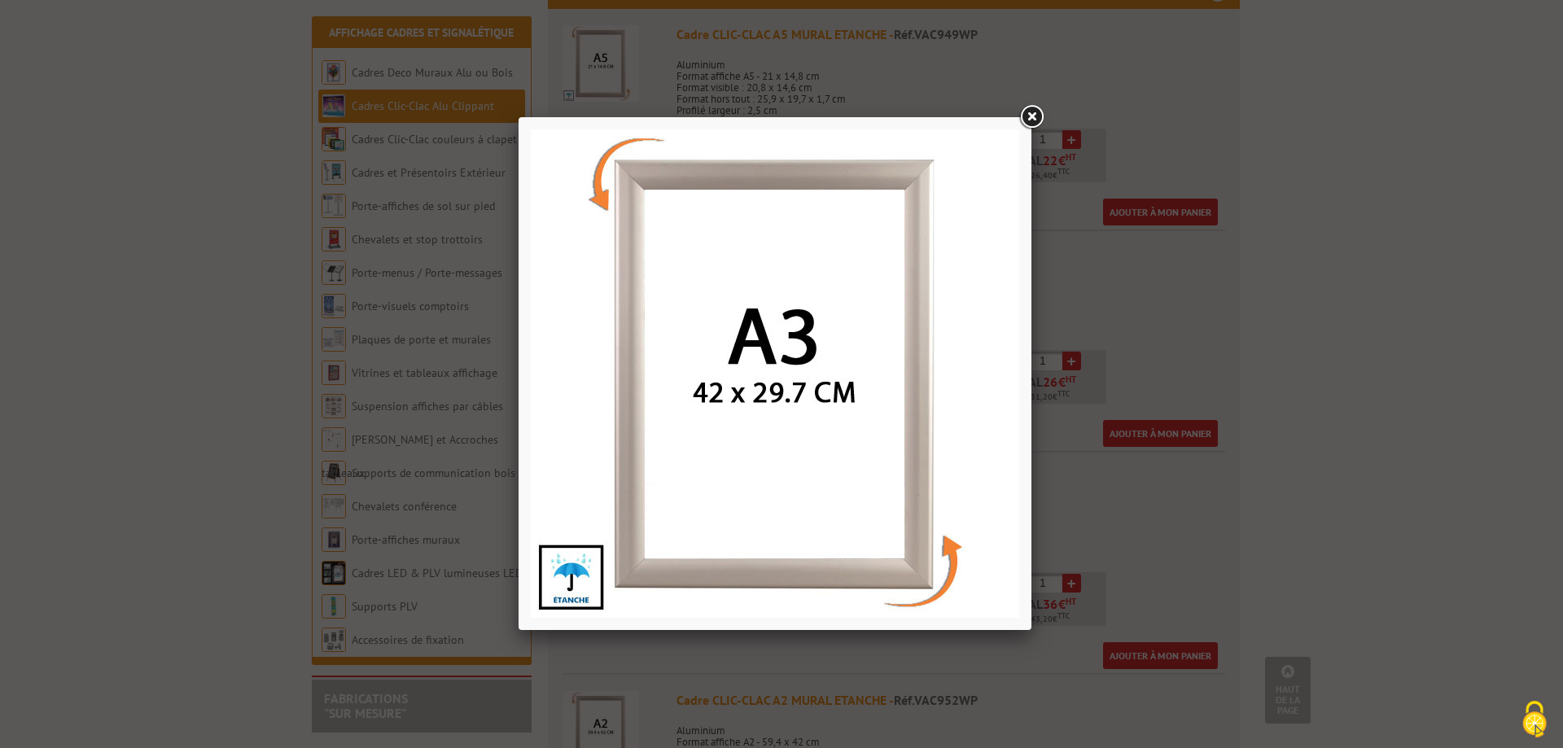
click at [1031, 116] on link at bounding box center [1031, 117] width 29 height 29
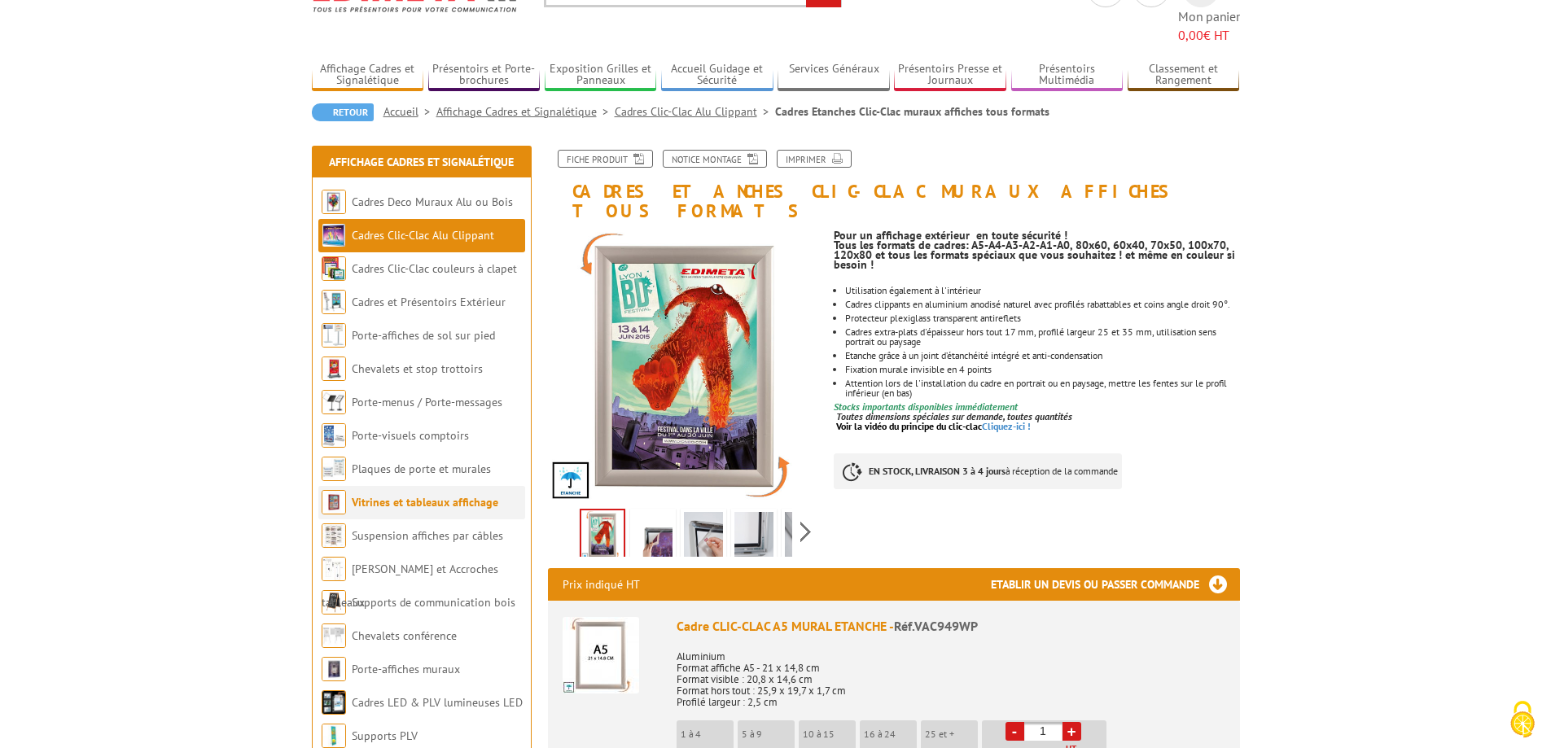
scroll to position [55, 0]
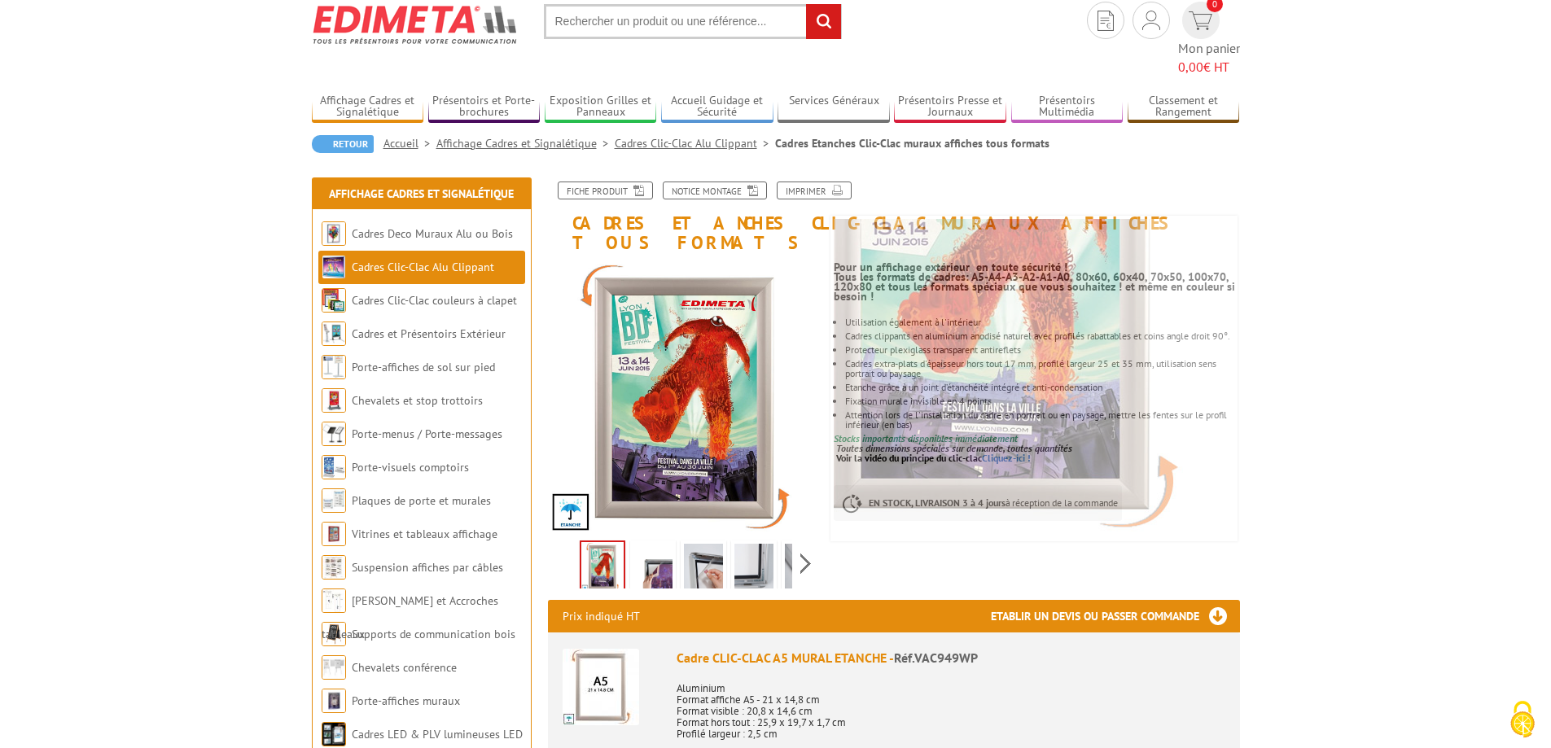
click at [651, 544] on img at bounding box center [653, 569] width 39 height 50
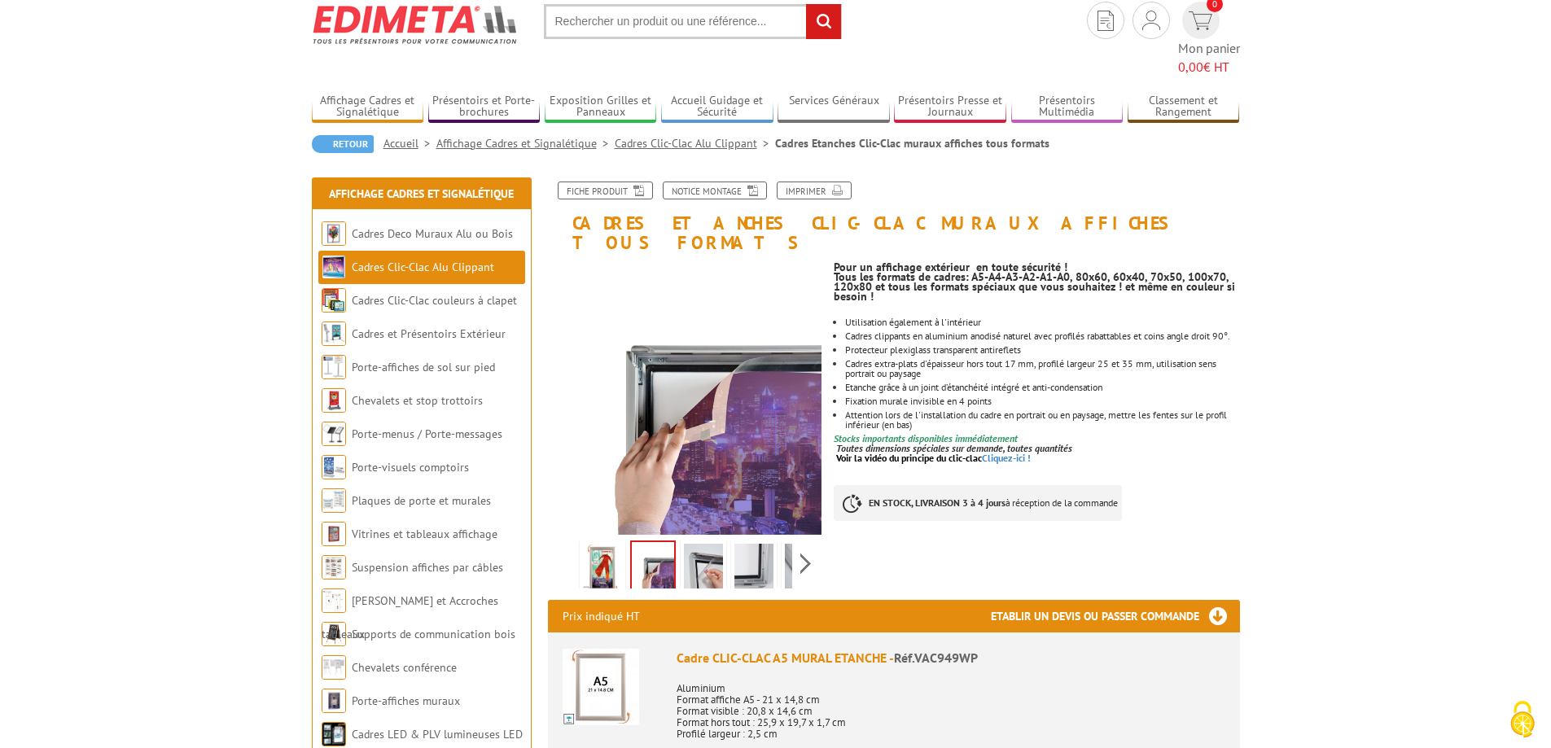
click at [696, 544] on img at bounding box center [703, 569] width 39 height 50
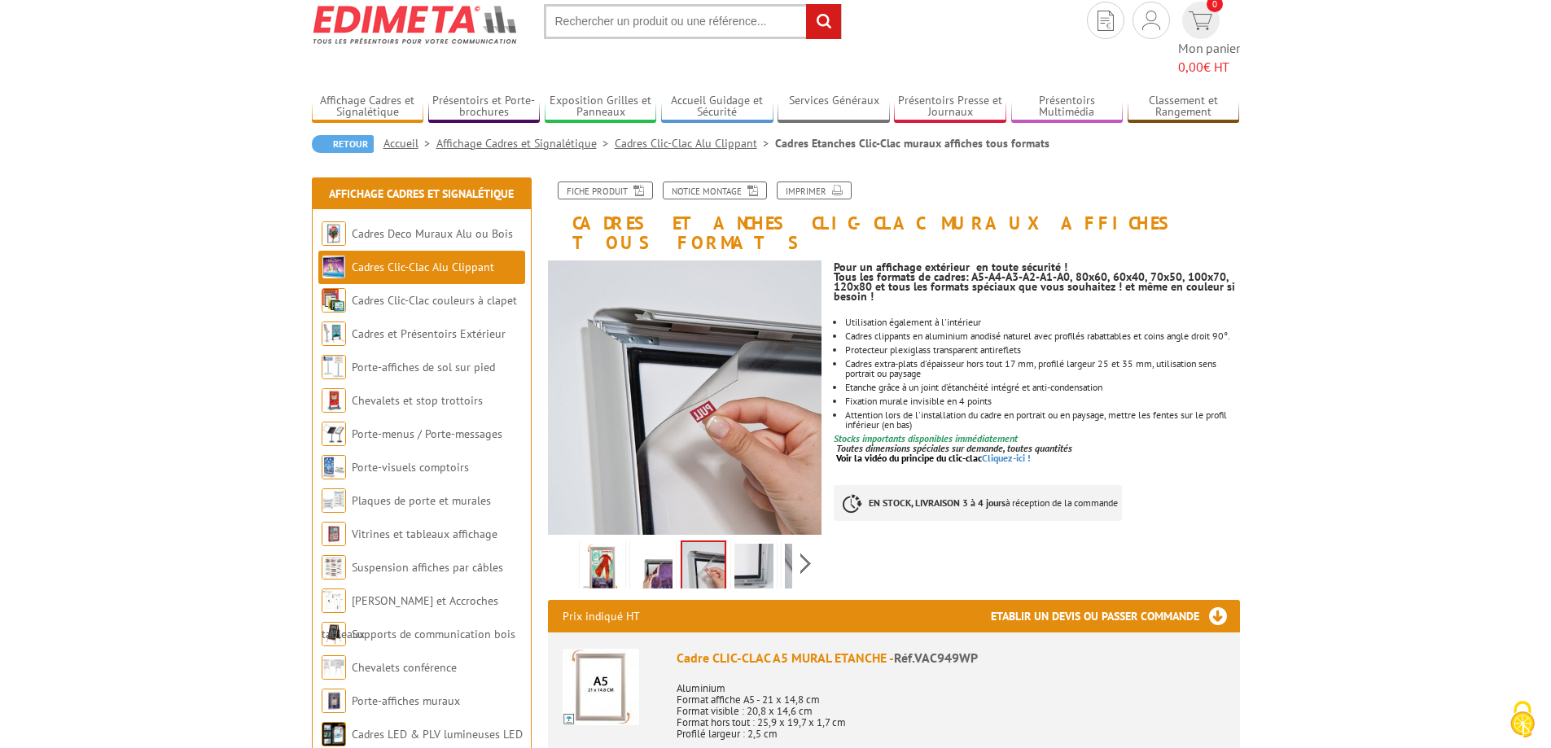
click at [748, 544] on img at bounding box center [754, 569] width 39 height 50
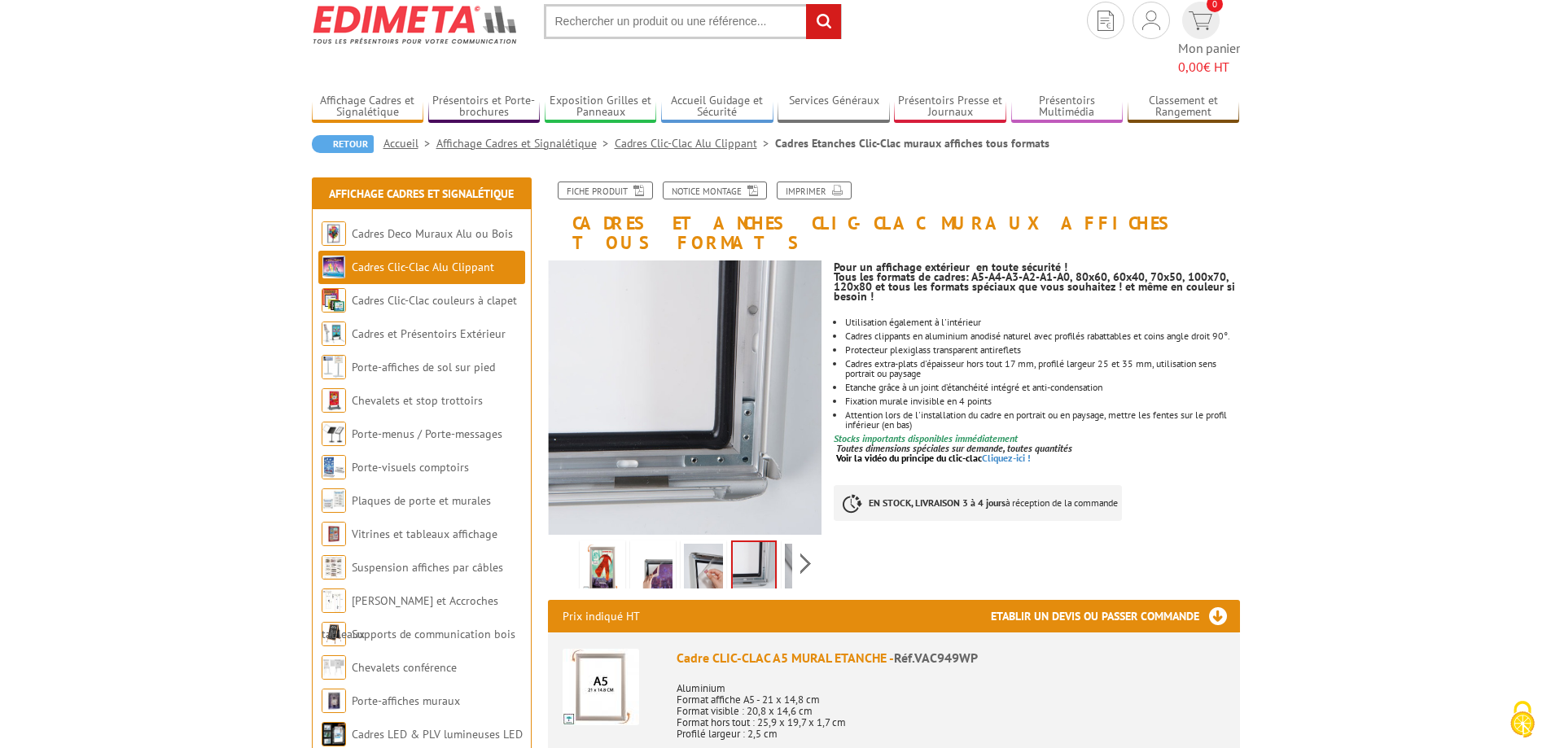
click at [707, 544] on img at bounding box center [703, 569] width 39 height 50
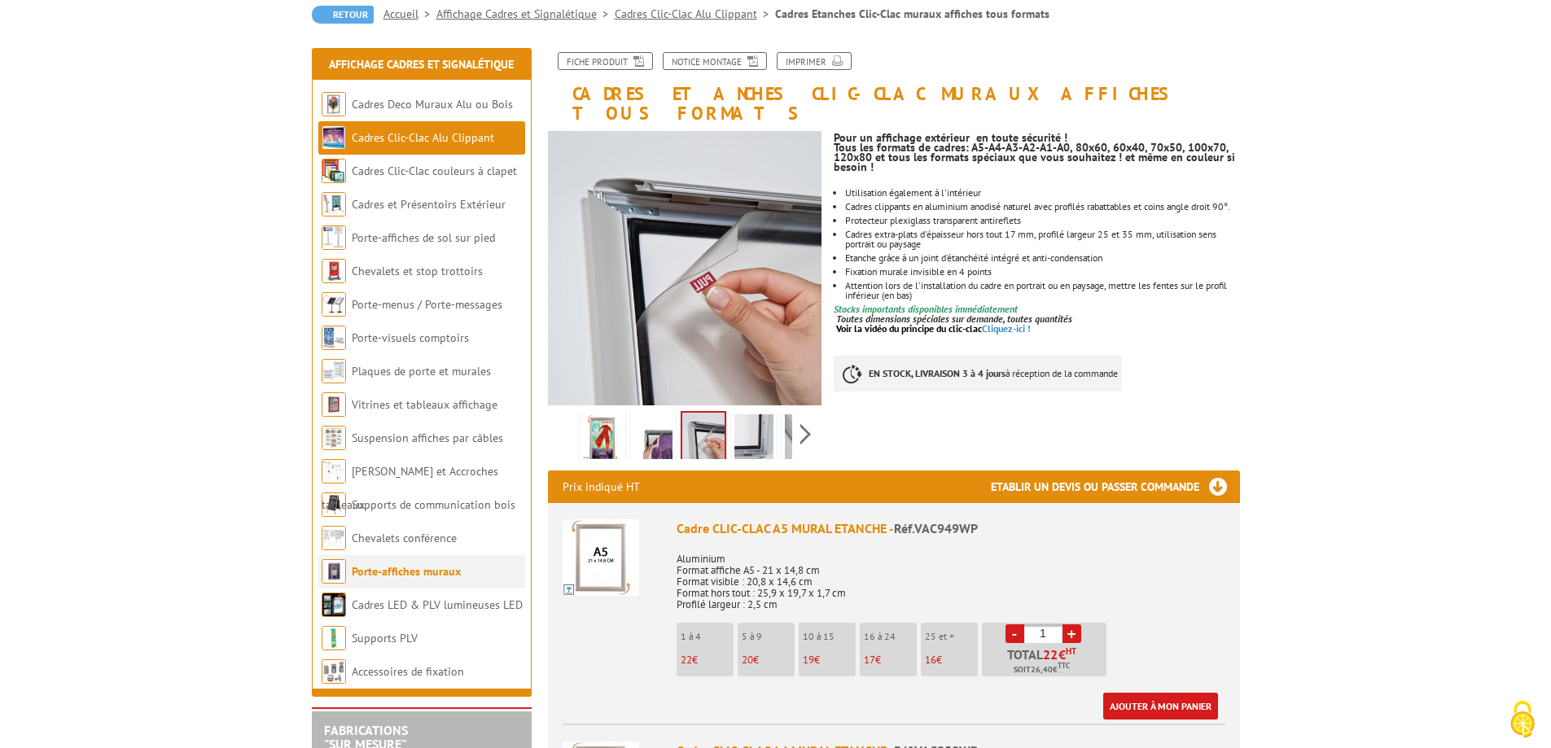
scroll to position [190, 0]
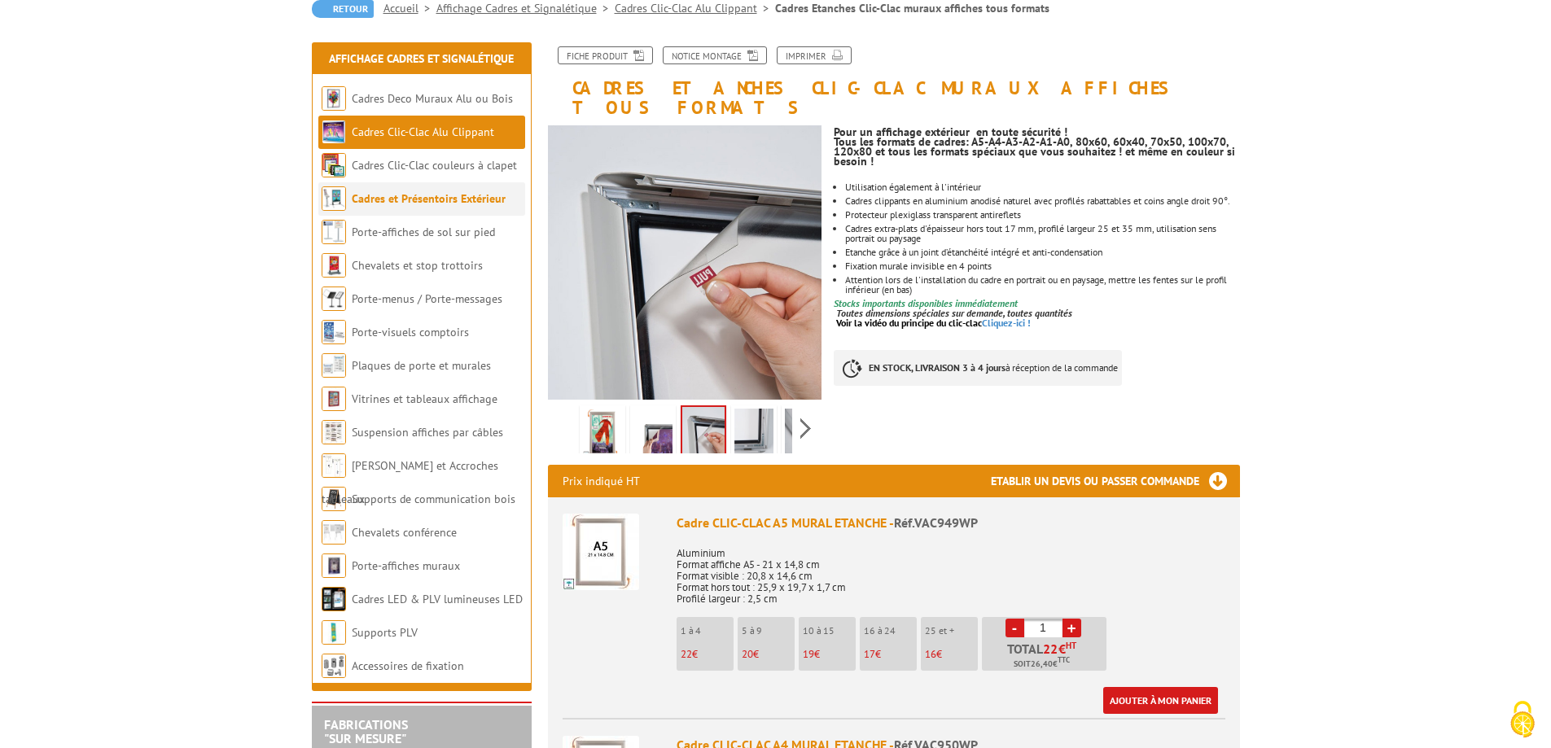
click at [448, 191] on link "Cadres et Présentoirs Extérieur" at bounding box center [429, 198] width 154 height 15
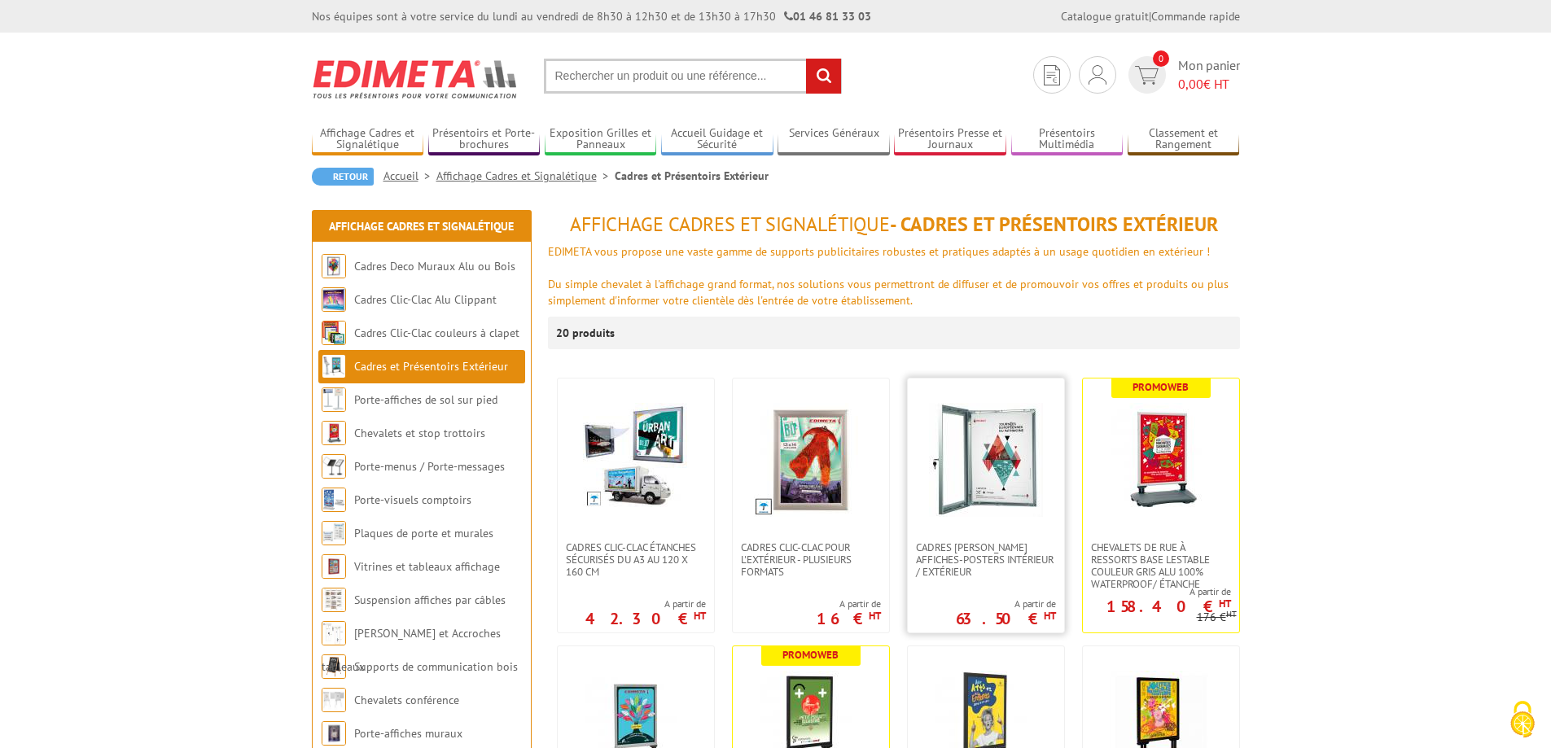
click at [1015, 466] on img at bounding box center [986, 460] width 114 height 114
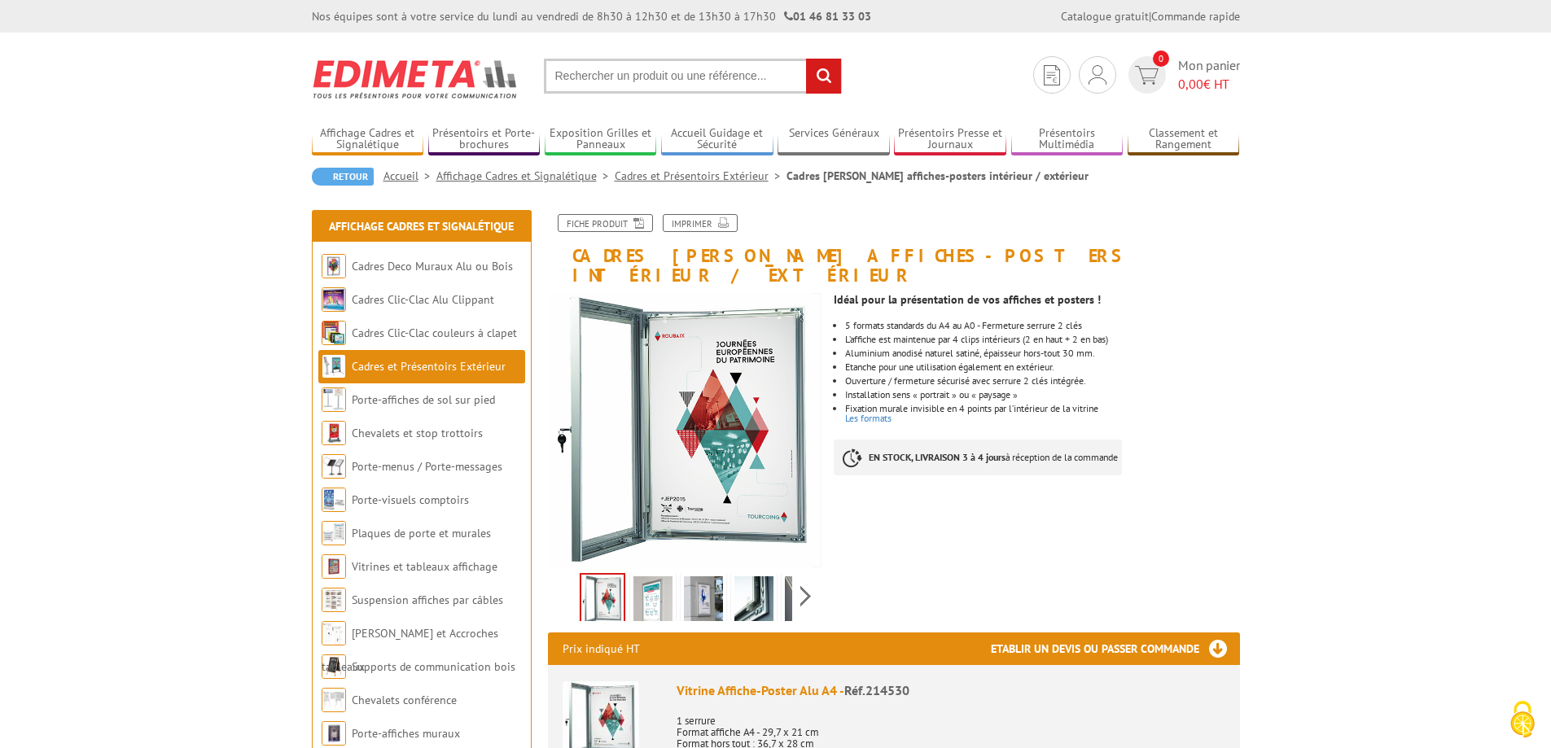
click at [642, 582] on img at bounding box center [653, 602] width 39 height 50
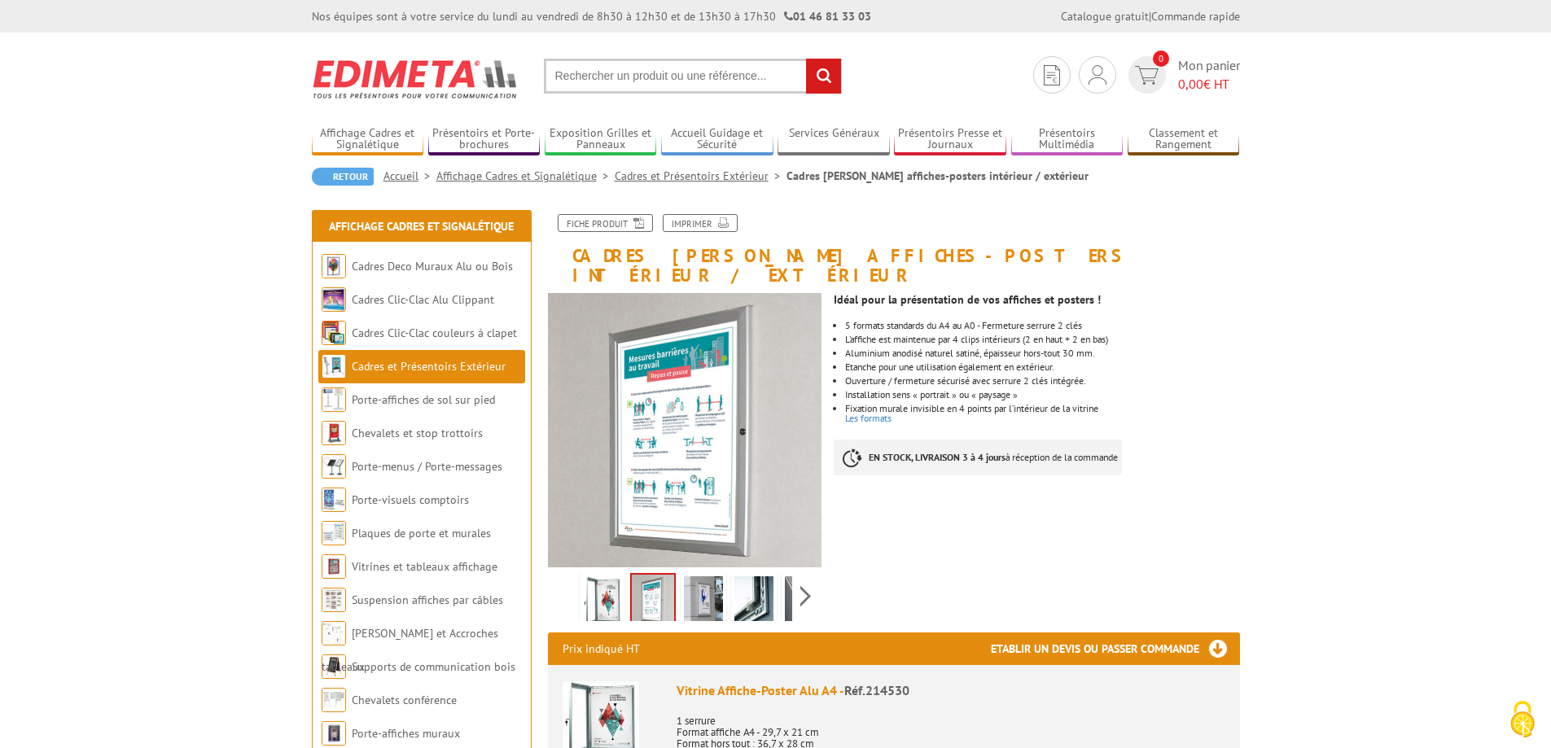
click at [708, 585] on img at bounding box center [703, 602] width 39 height 50
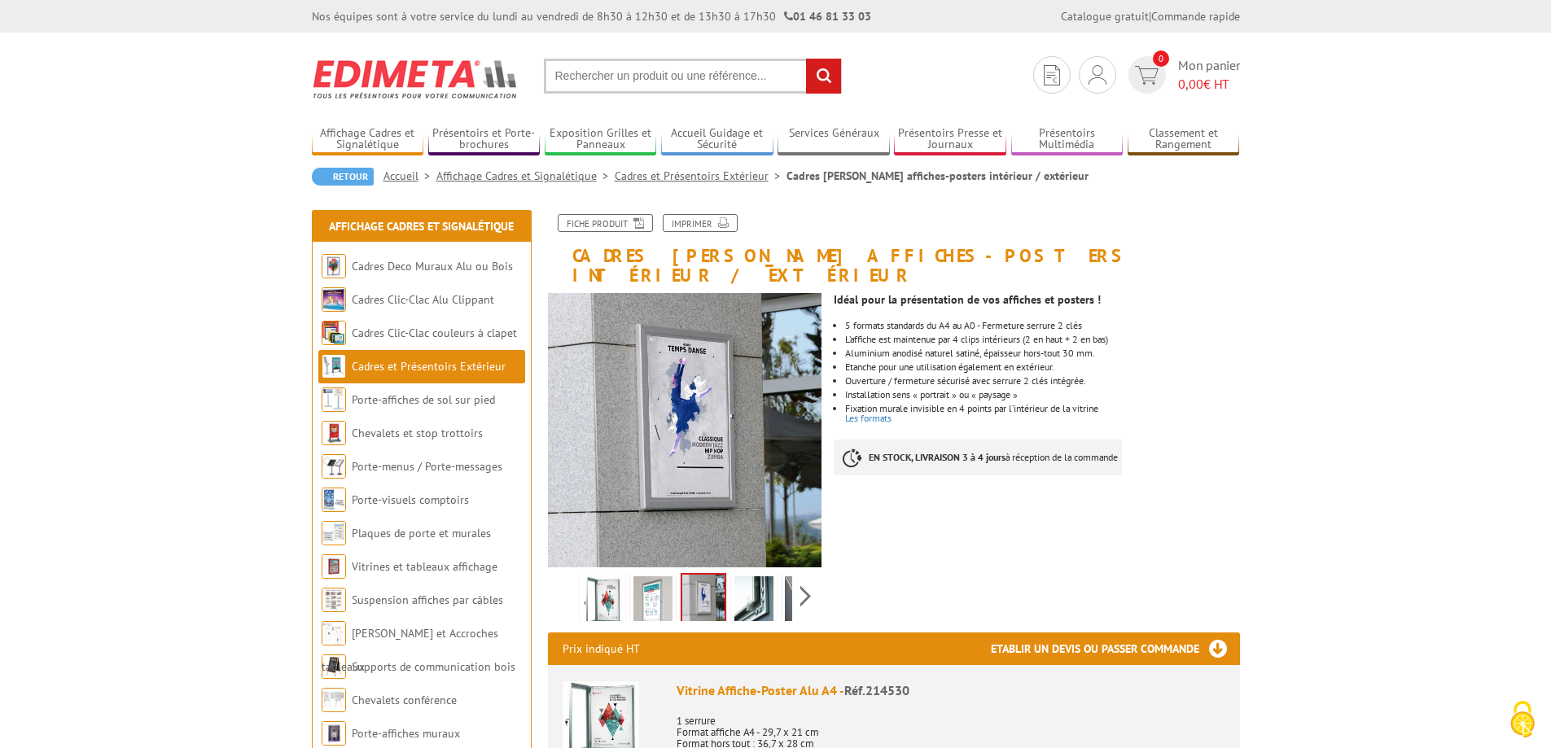
click at [652, 577] on img at bounding box center [653, 602] width 39 height 50
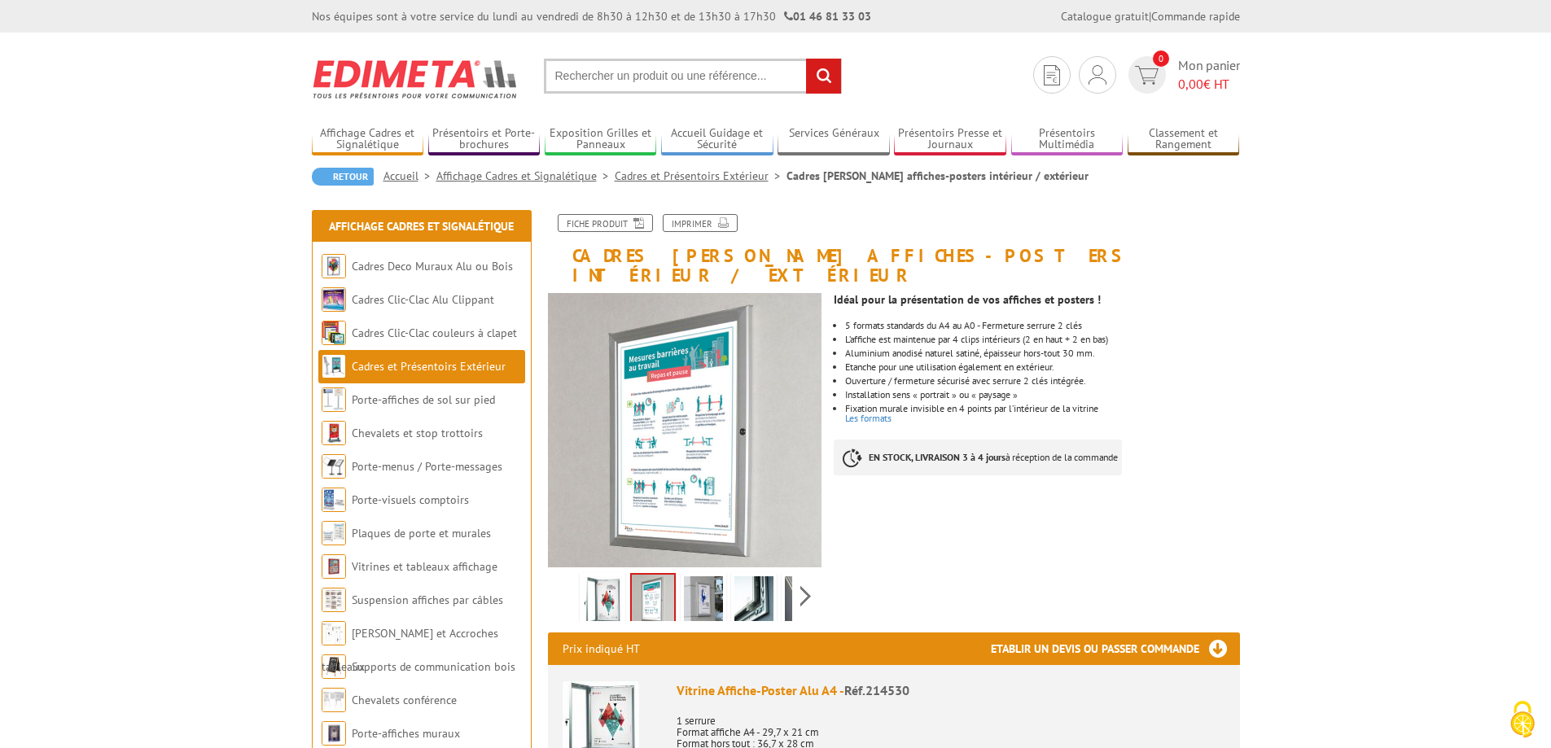
click at [755, 584] on img at bounding box center [754, 602] width 39 height 50
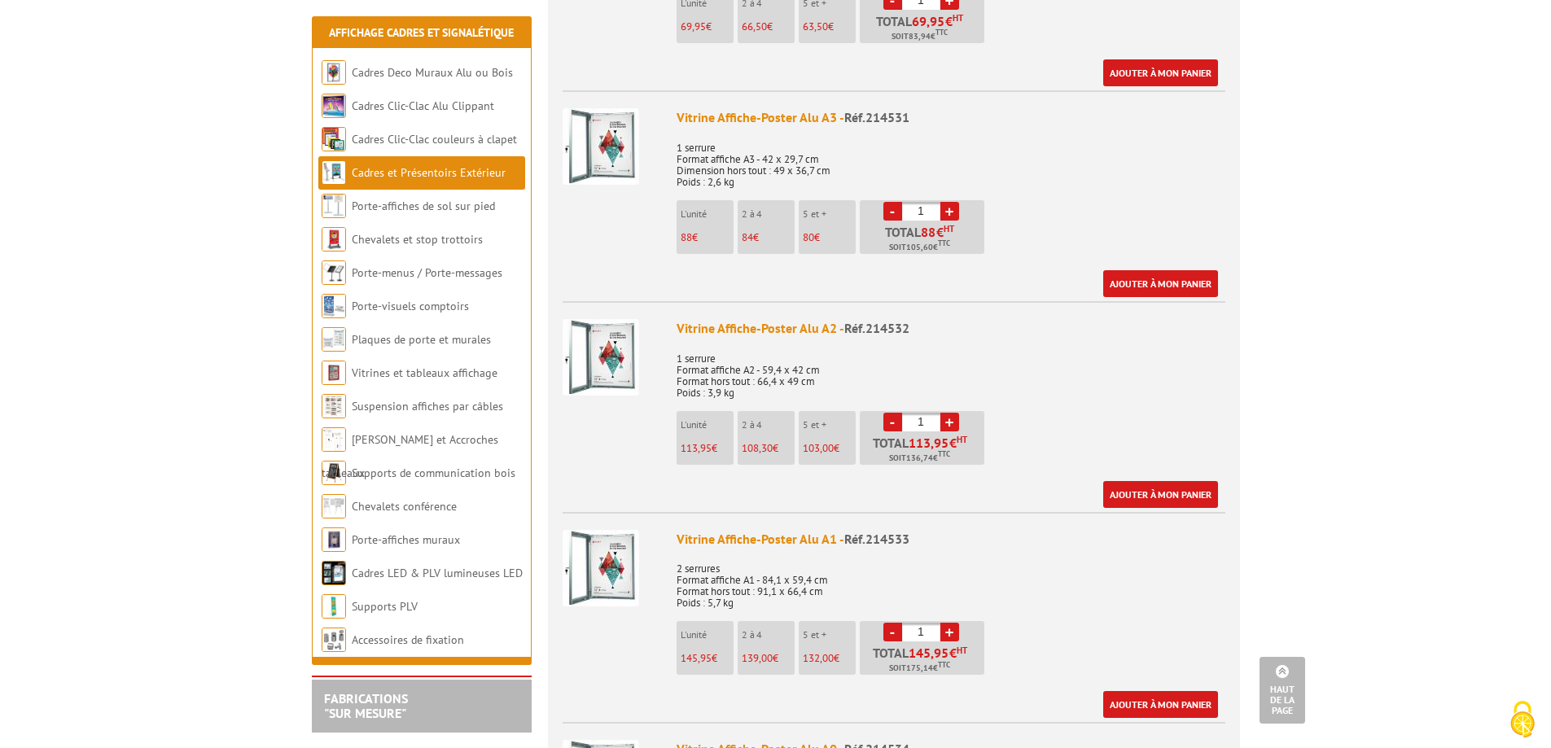
scroll to position [760, 0]
